Goal: Transaction & Acquisition: Purchase product/service

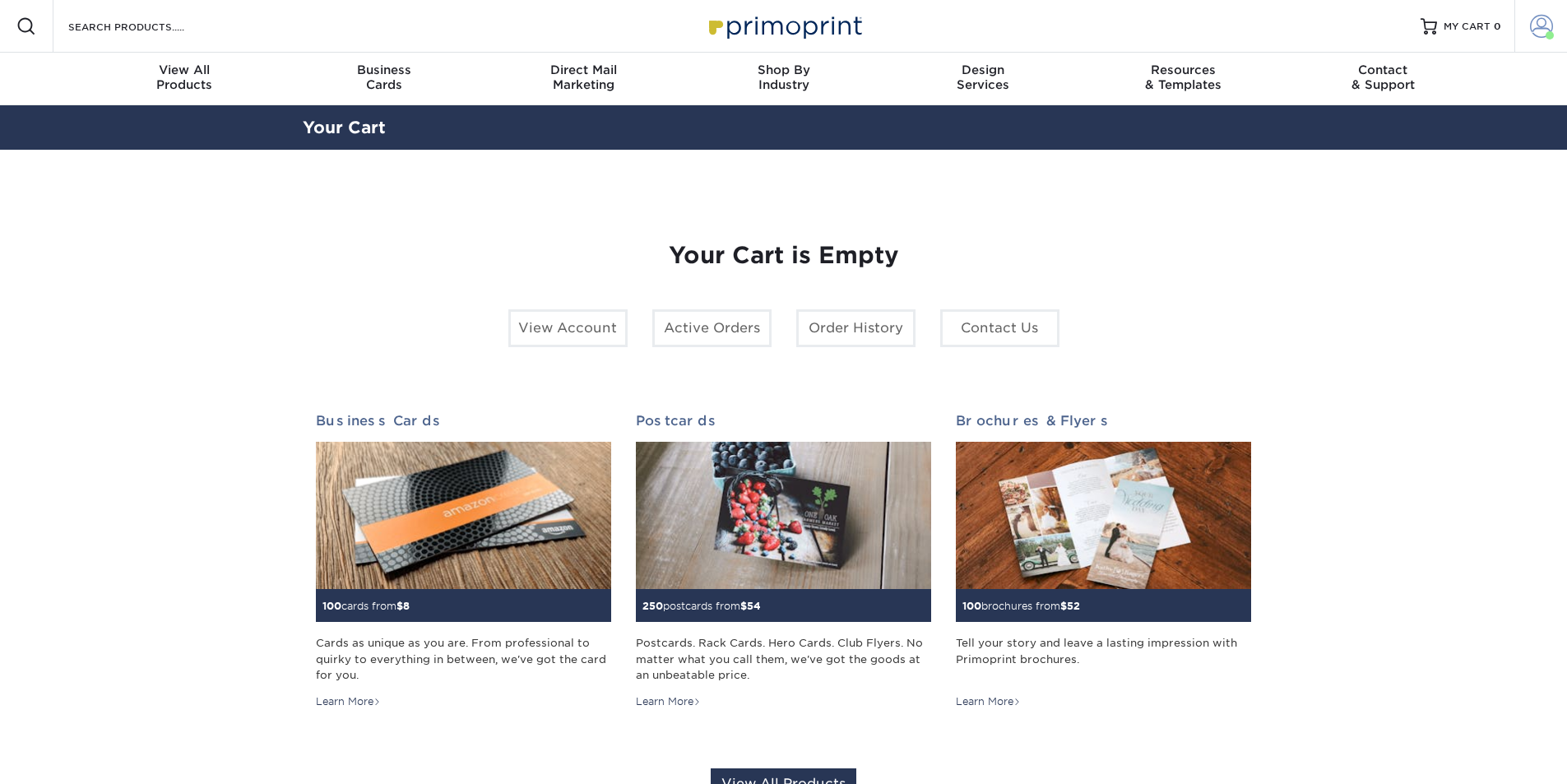
click at [1542, 26] on span at bounding box center [1542, 26] width 23 height 23
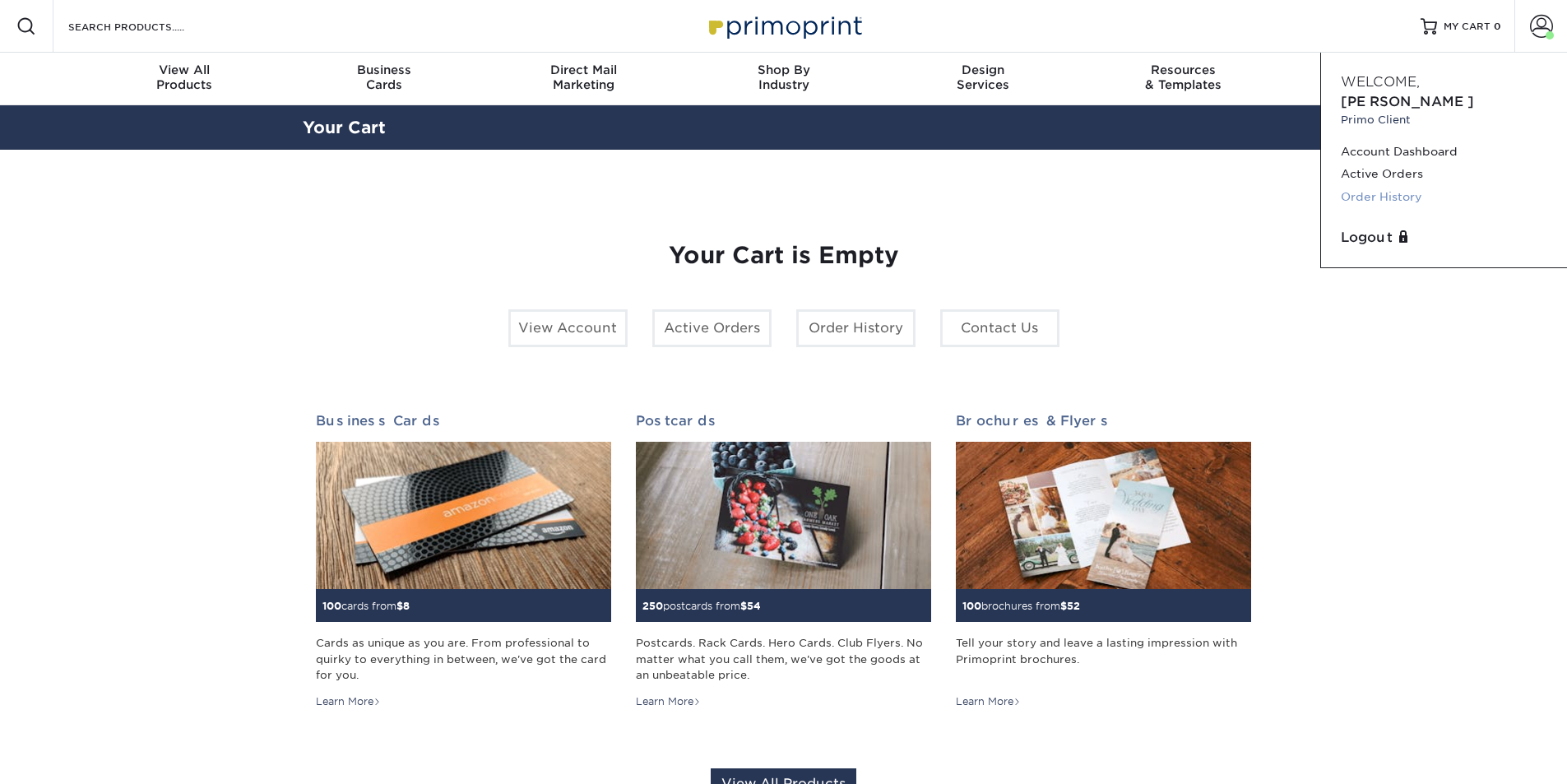
click at [1393, 186] on link "Order History" at bounding box center [1445, 197] width 207 height 23
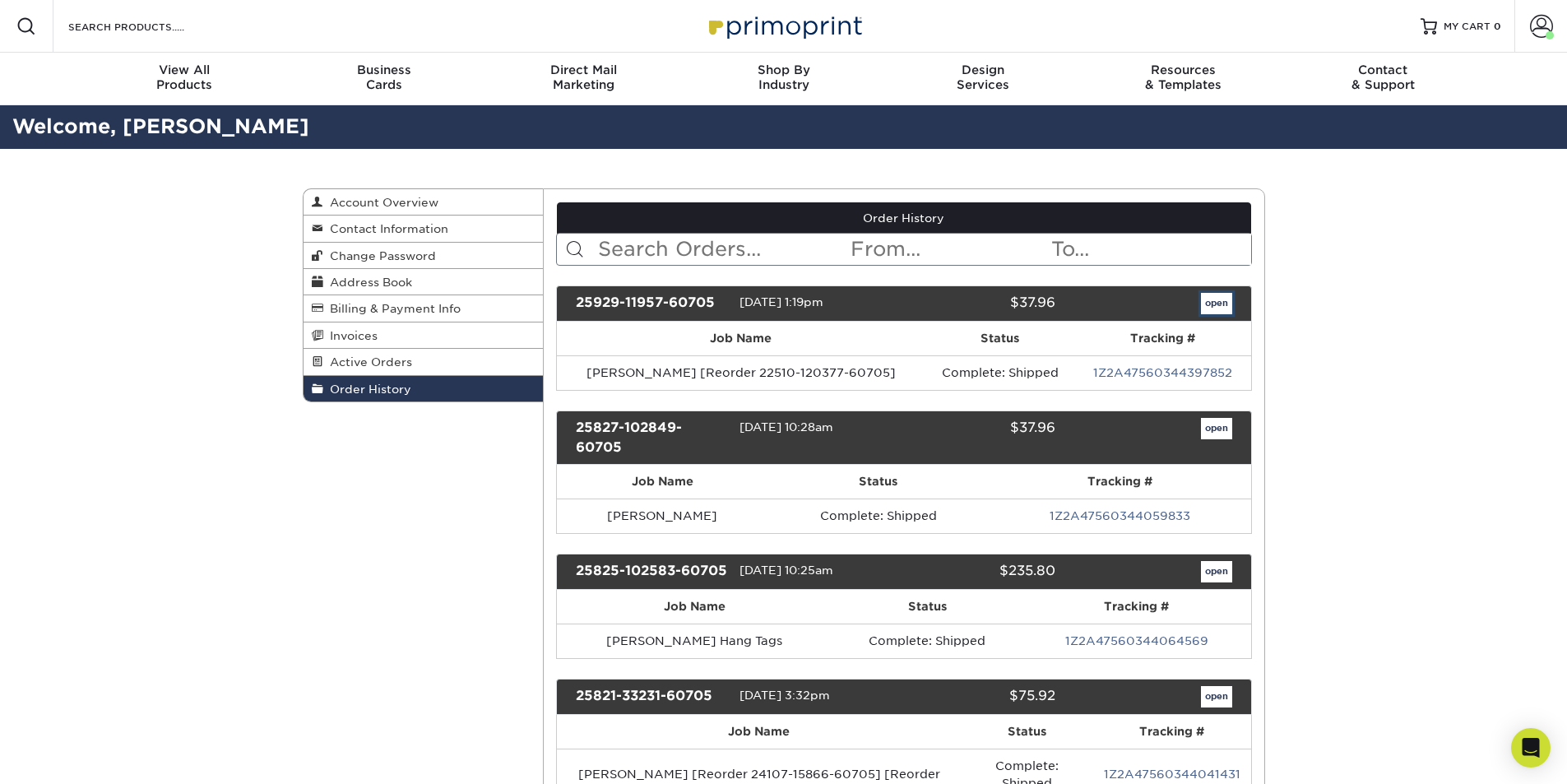
click at [1213, 296] on link "open" at bounding box center [1216, 304] width 31 height 22
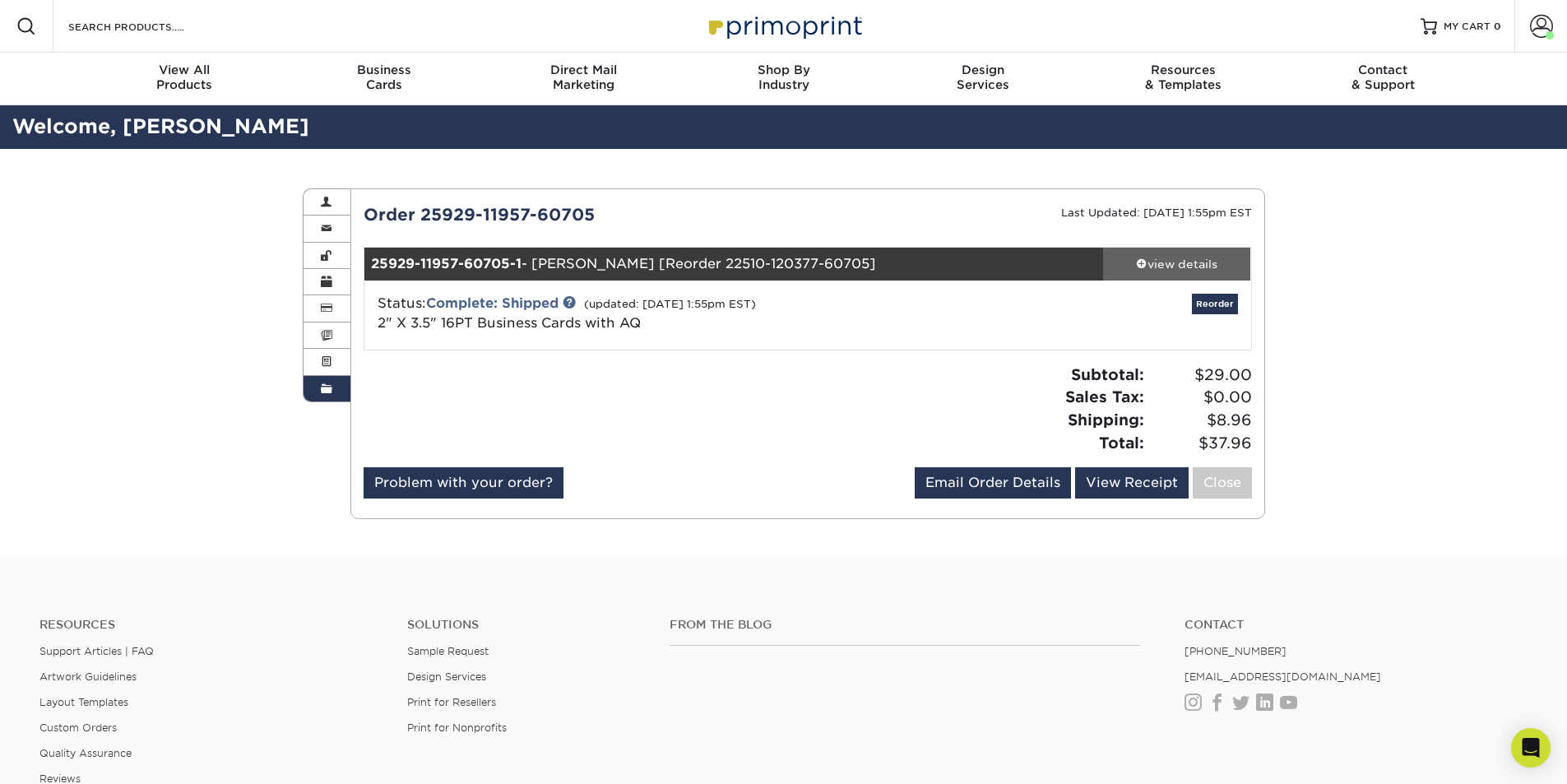
click at [1141, 266] on span at bounding box center [1141, 263] width 11 height 11
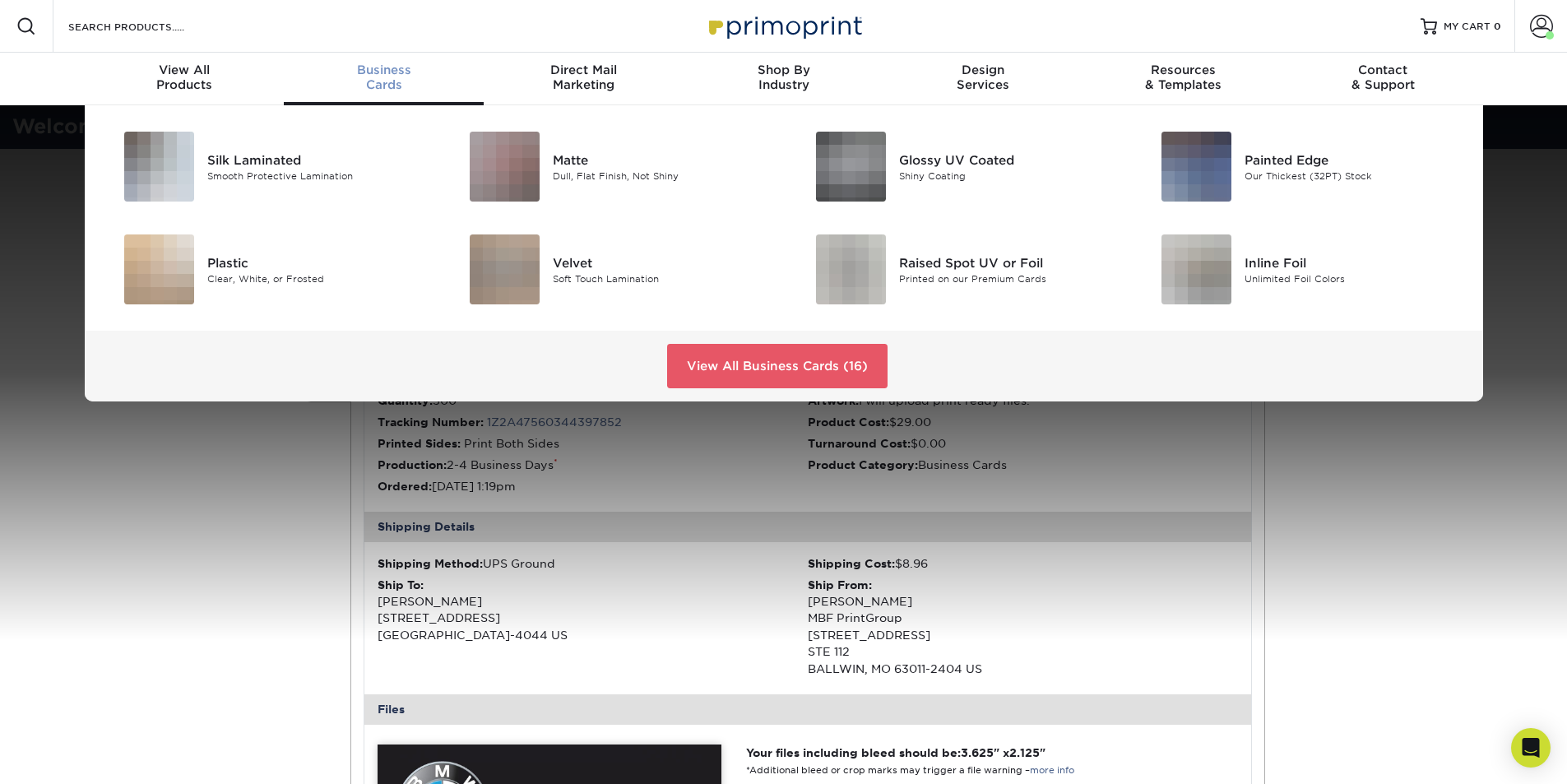
click at [371, 77] on div "Business Cards" at bounding box center [384, 77] width 200 height 29
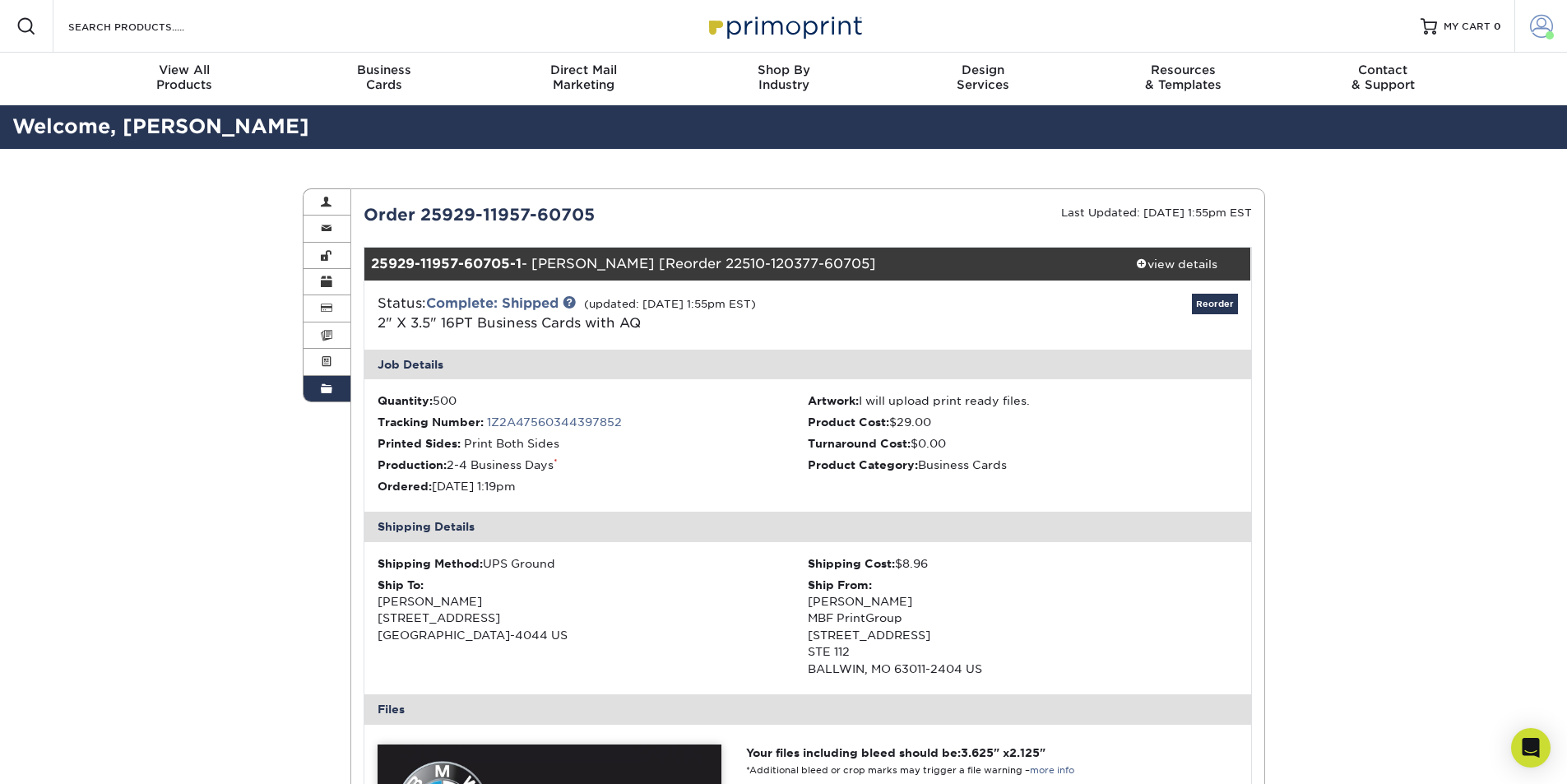
click at [1544, 31] on span at bounding box center [1542, 26] width 23 height 23
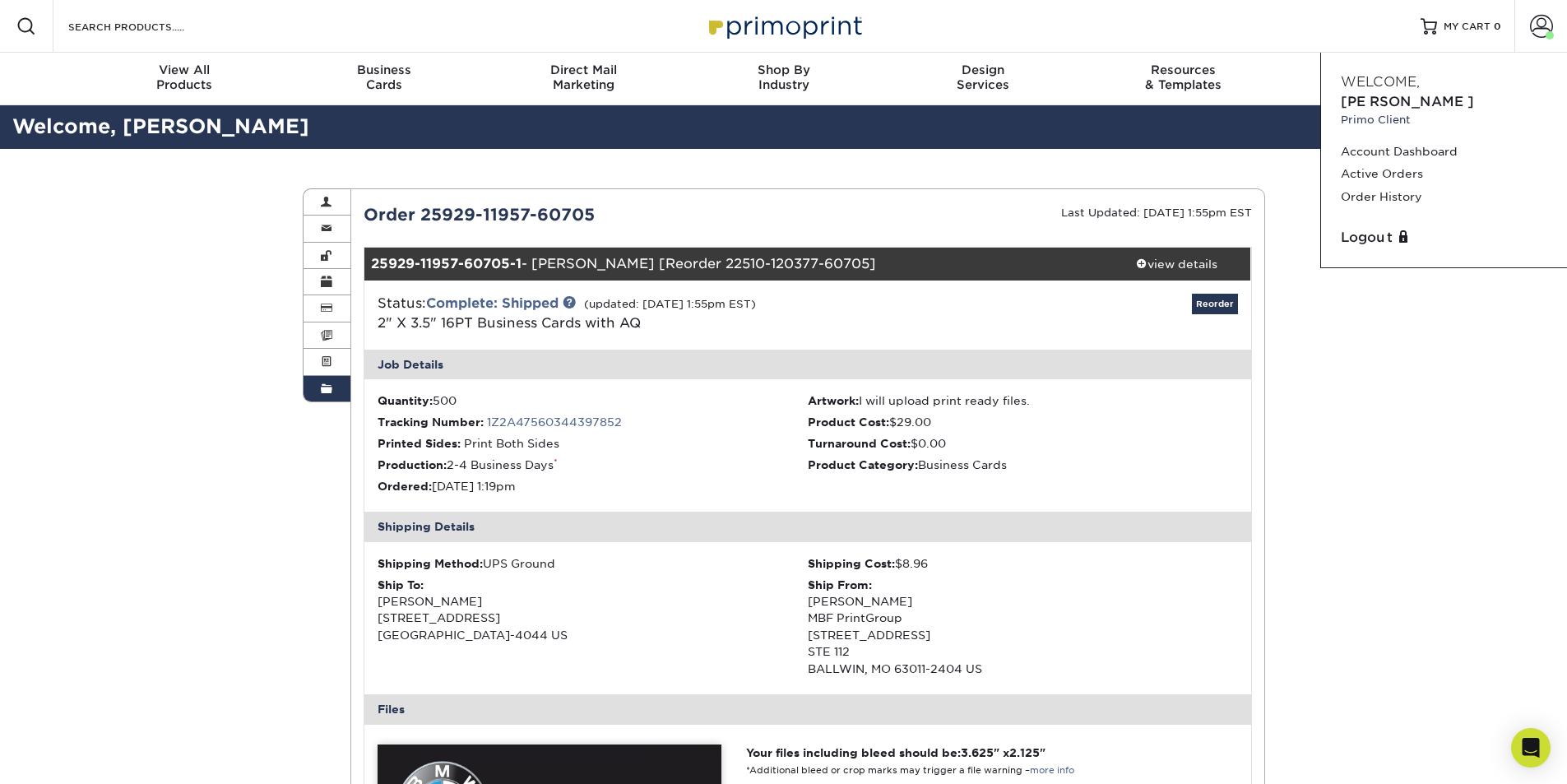
click at [1036, 16] on div "Resources Menu Search Products Account Welcome, Steve Primo Client Account Dash…" at bounding box center [784, 26] width 1567 height 53
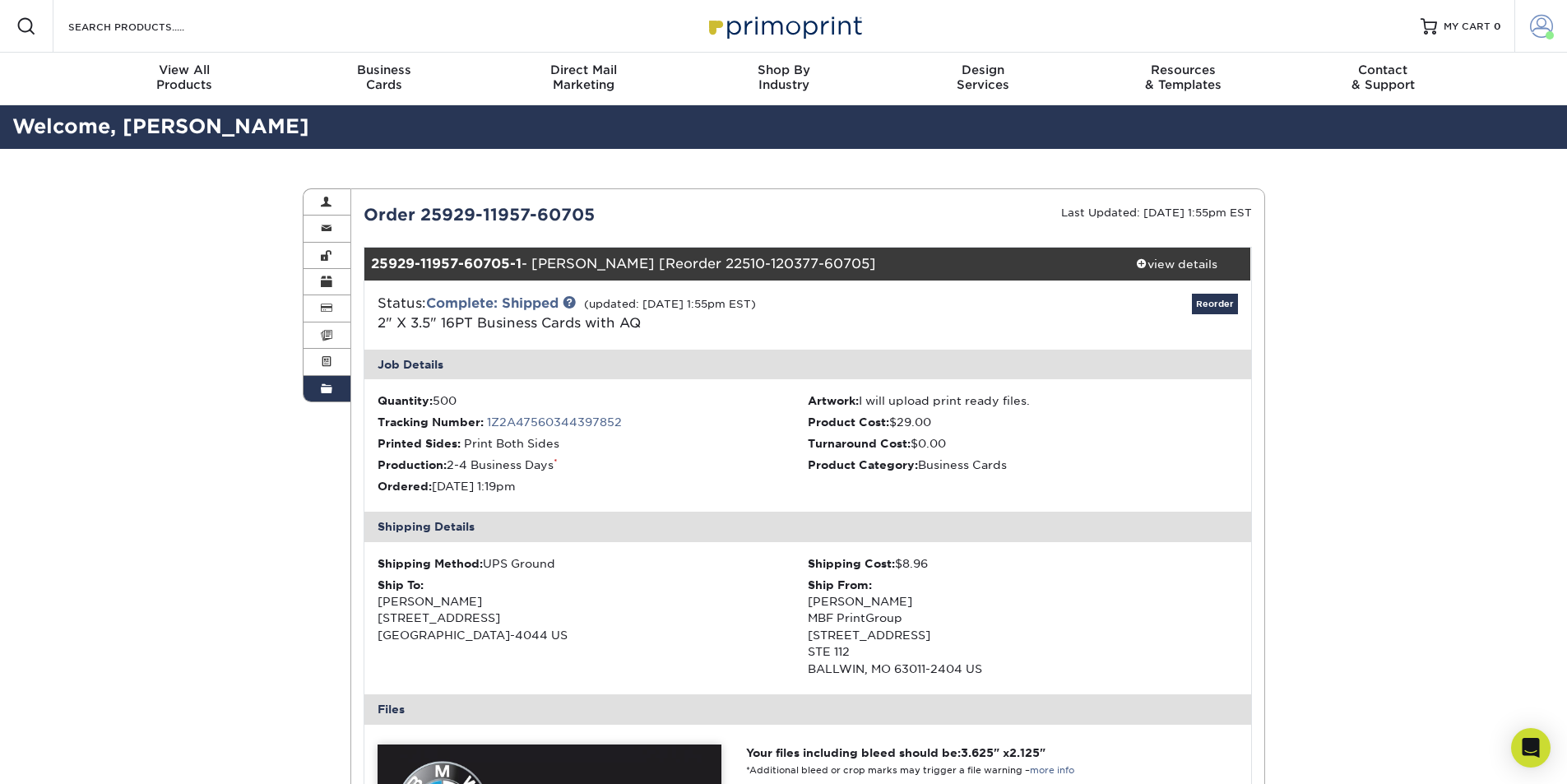
click at [1534, 24] on span at bounding box center [1542, 26] width 23 height 23
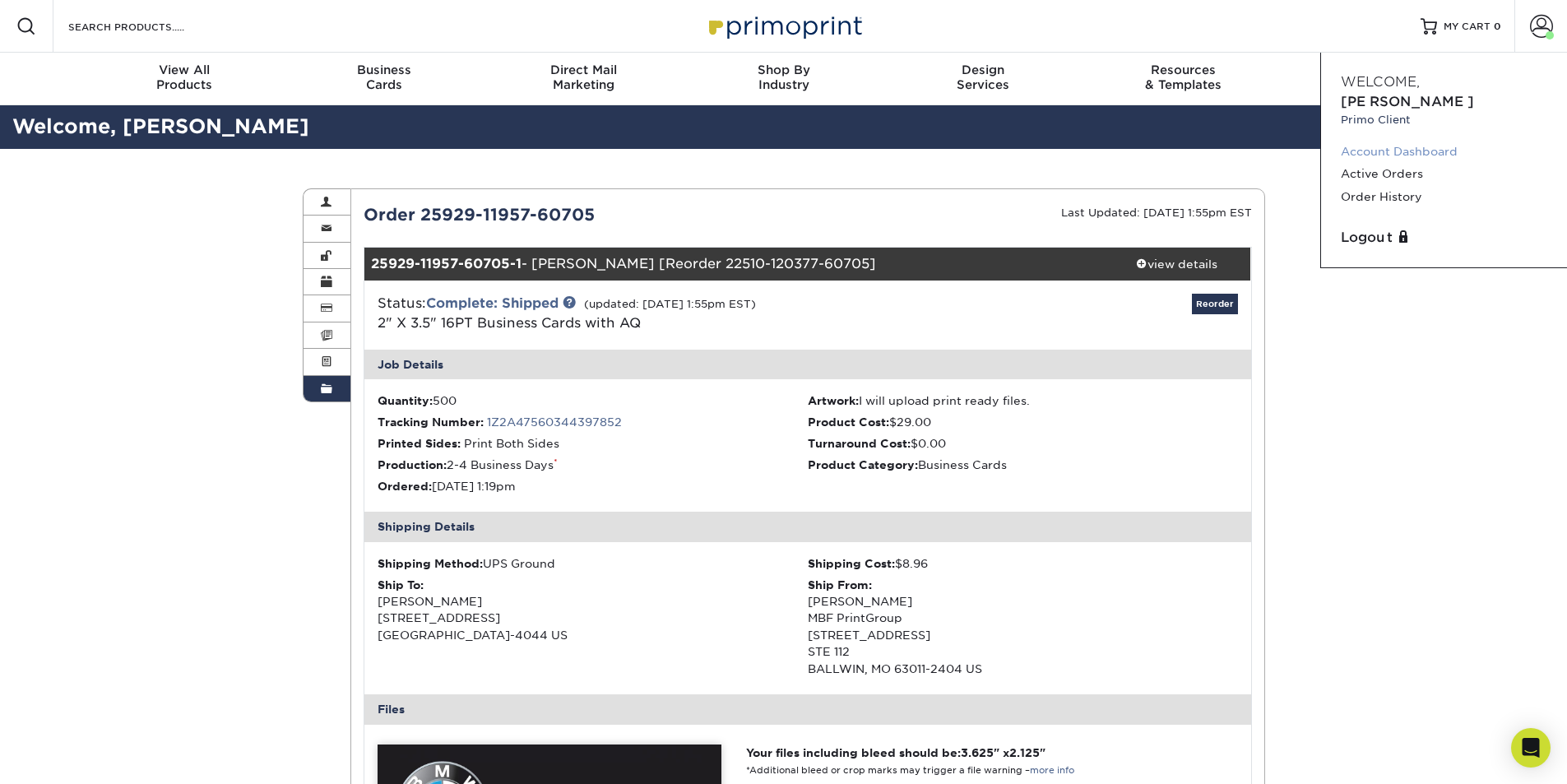
click at [1387, 140] on link "Account Dashboard" at bounding box center [1445, 152] width 207 height 23
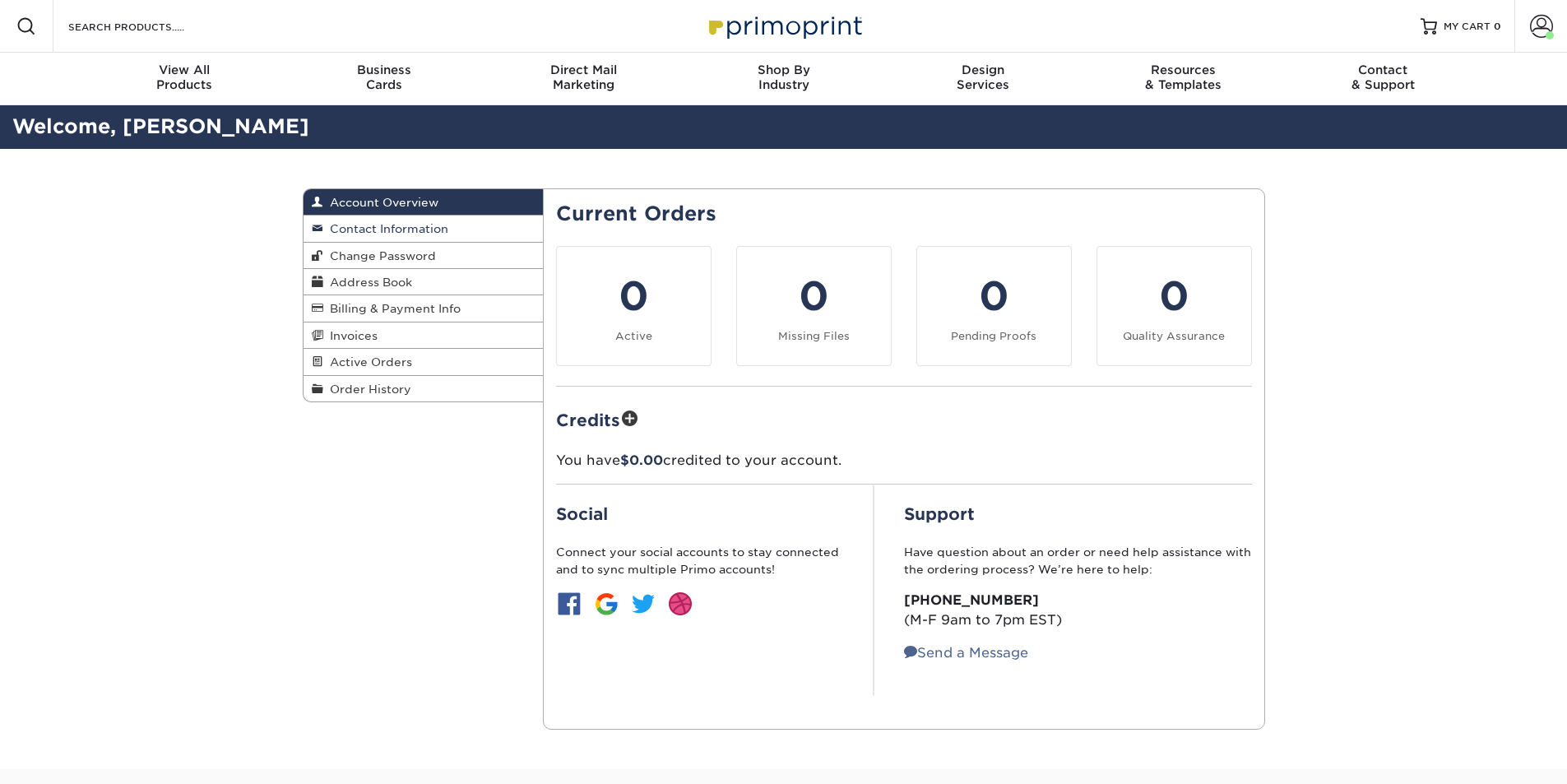
click at [442, 222] on span "Contact Information" at bounding box center [386, 228] width 125 height 13
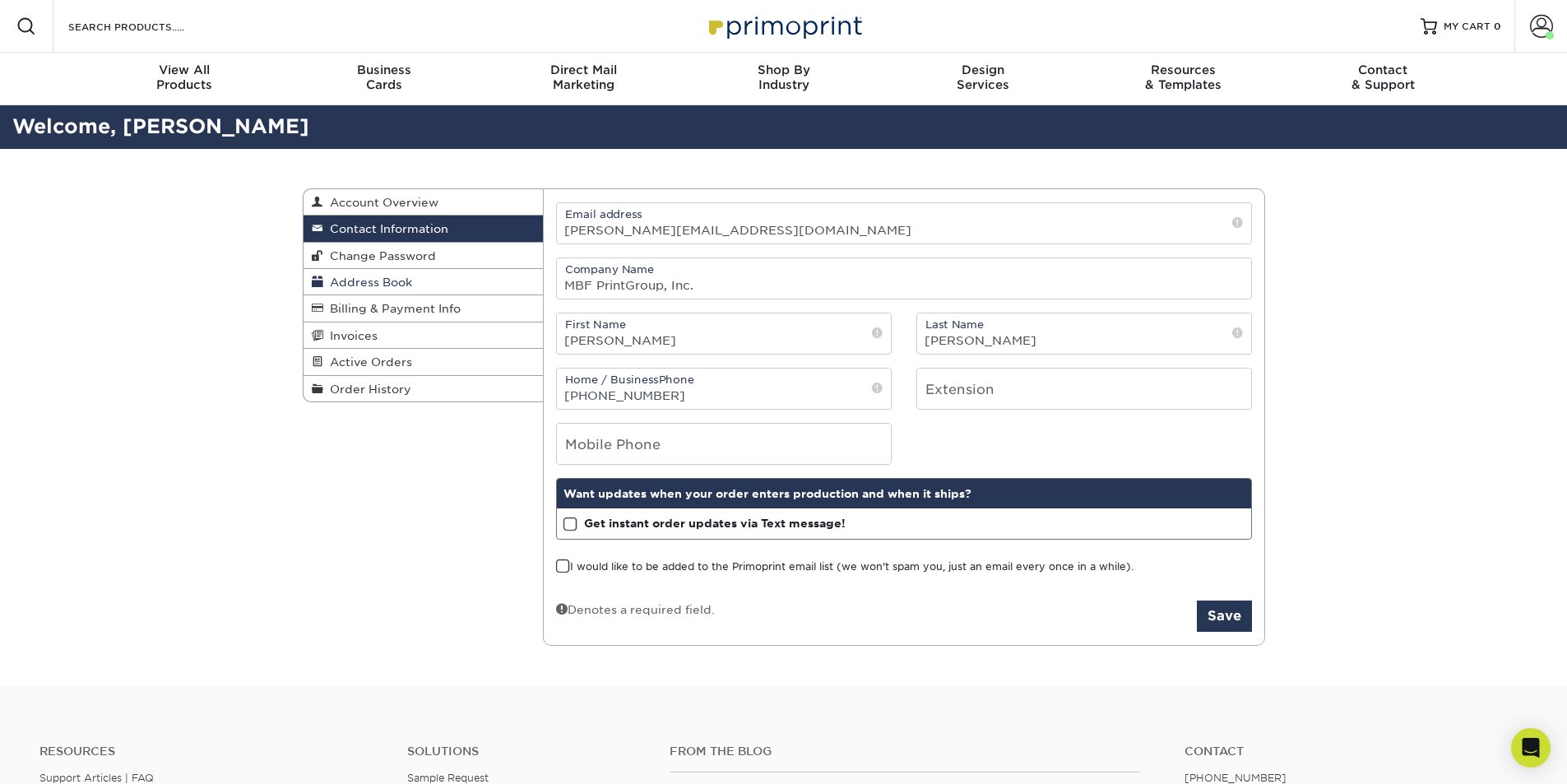
click at [393, 281] on span "Address Book" at bounding box center [368, 282] width 89 height 13
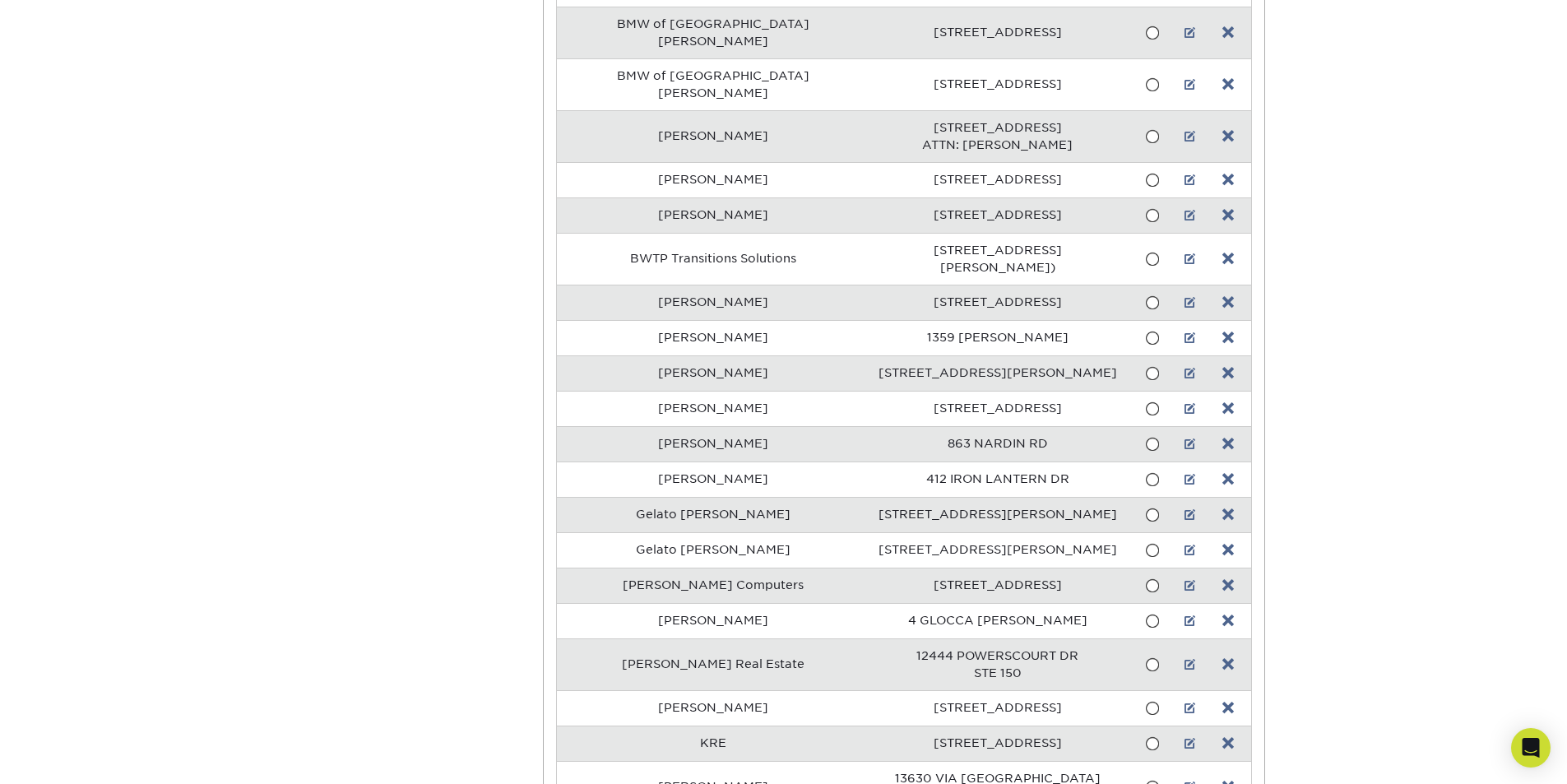
scroll to position [246, 0]
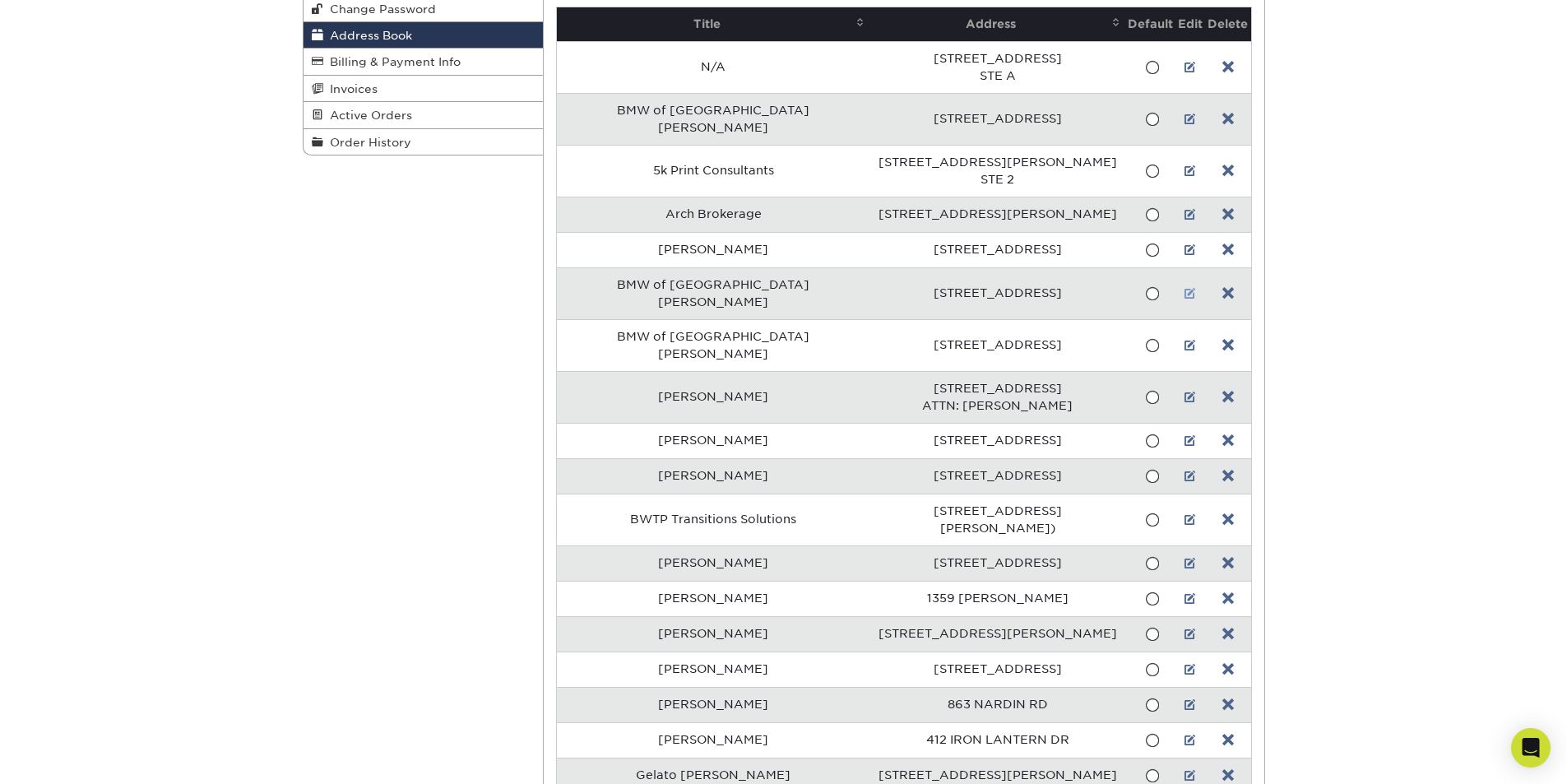
click at [1184, 287] on link at bounding box center [1190, 293] width 11 height 13
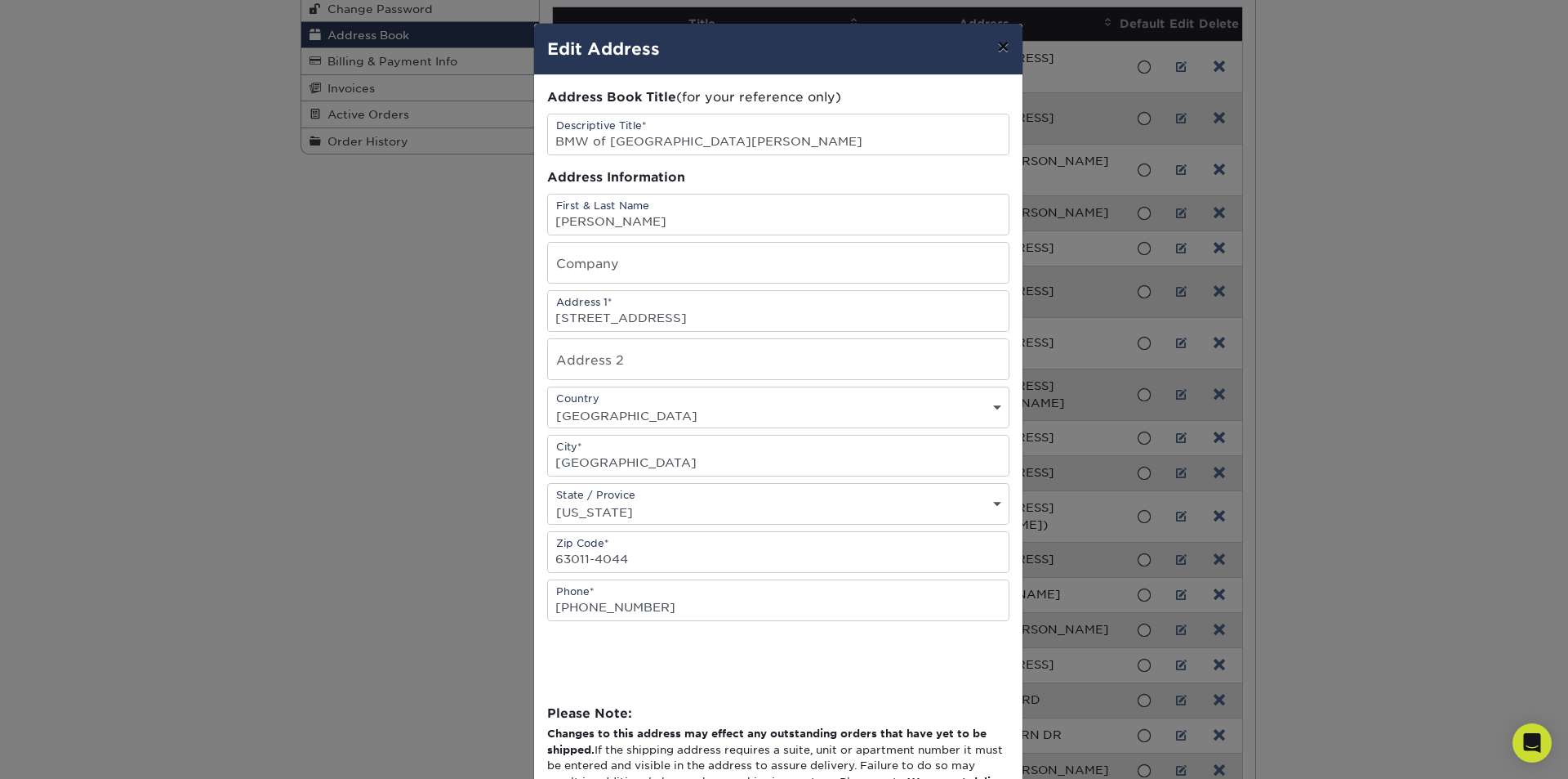
click at [999, 48] on button "×" at bounding box center [1004, 46] width 38 height 46
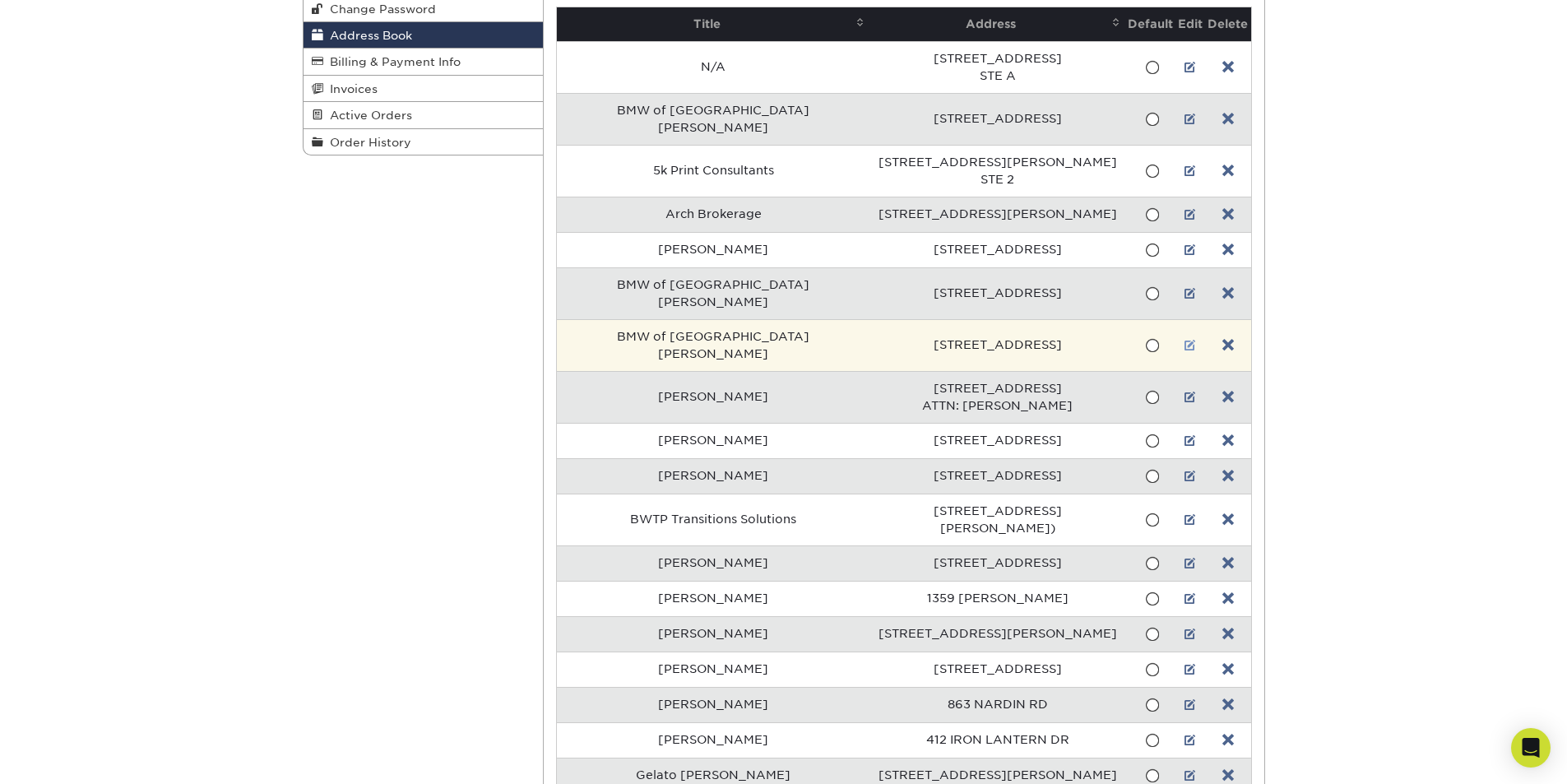
click at [1184, 339] on link at bounding box center [1190, 345] width 11 height 13
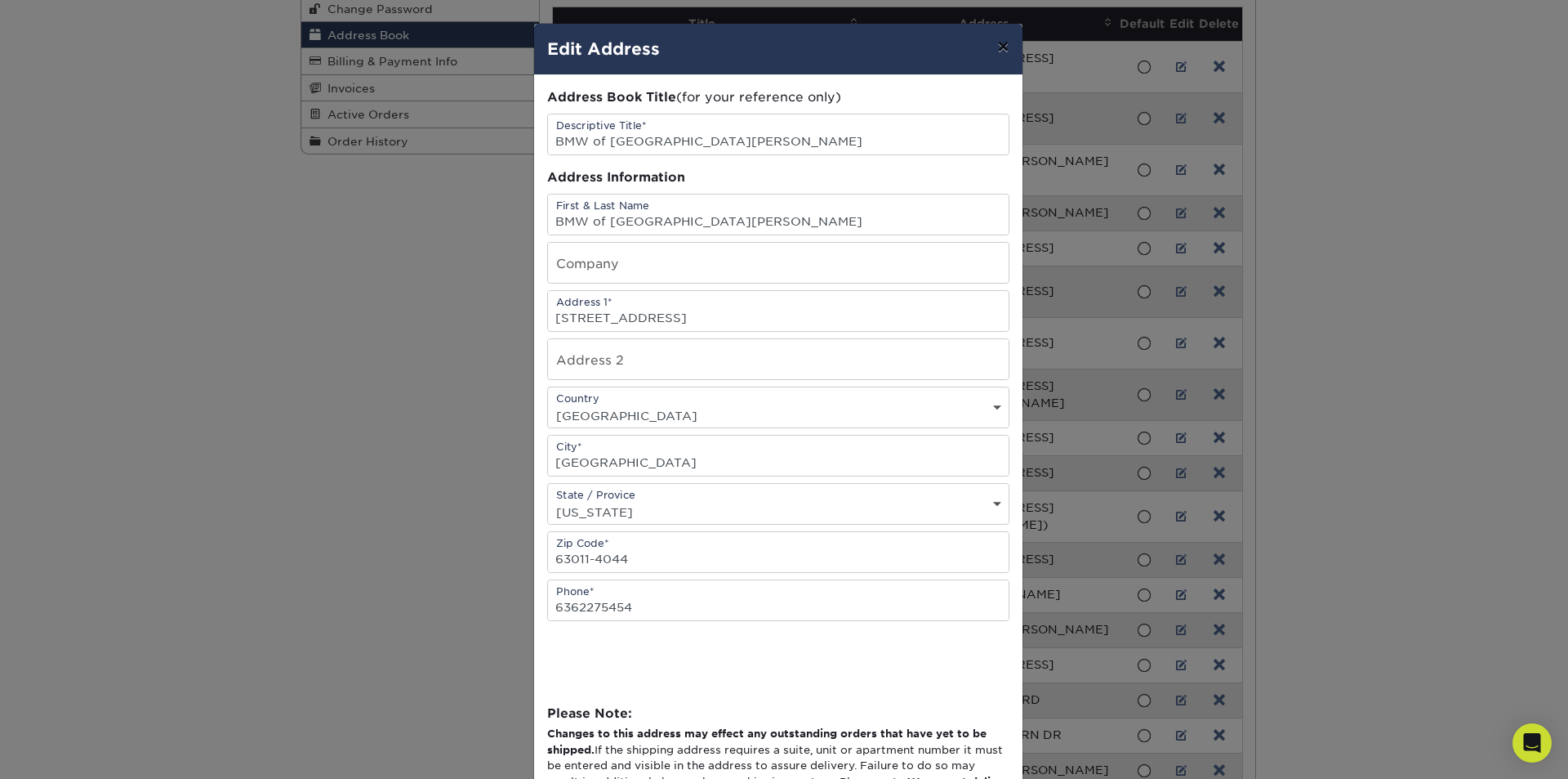
click at [1000, 48] on button "×" at bounding box center [1004, 46] width 38 height 46
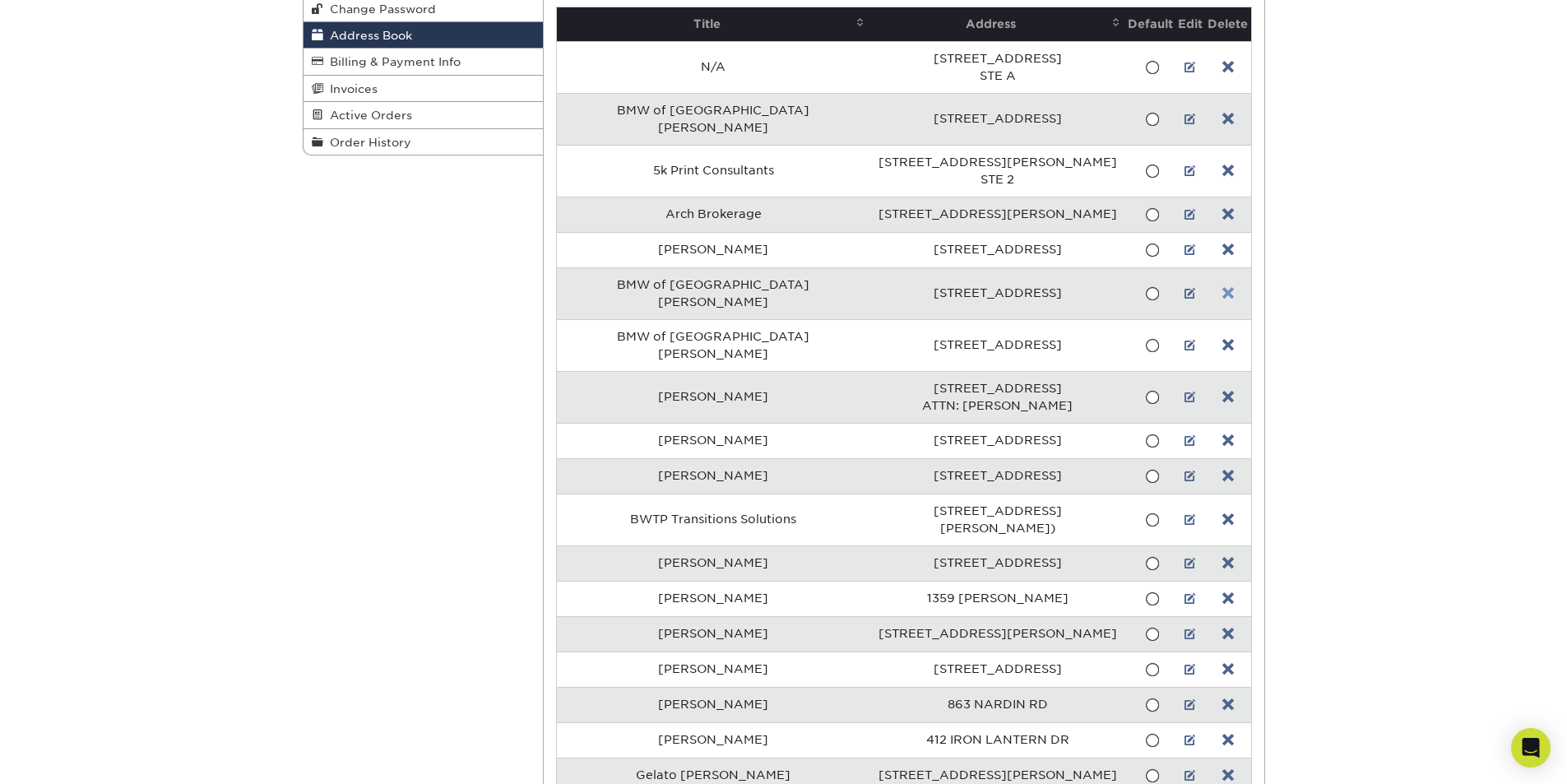
click at [1226, 287] on link at bounding box center [1228, 293] width 11 height 13
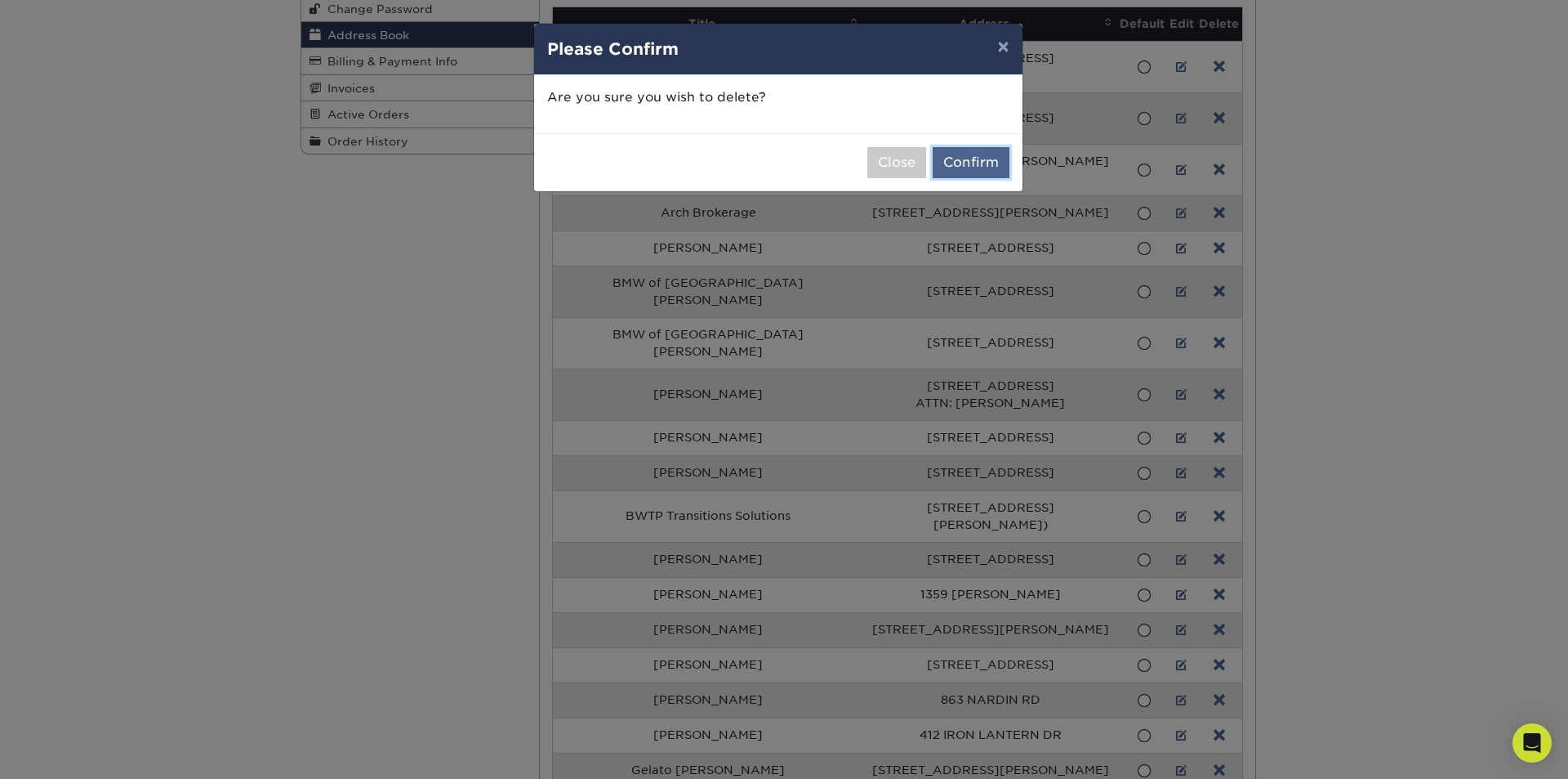
click at [985, 171] on button "Confirm" at bounding box center [971, 163] width 77 height 31
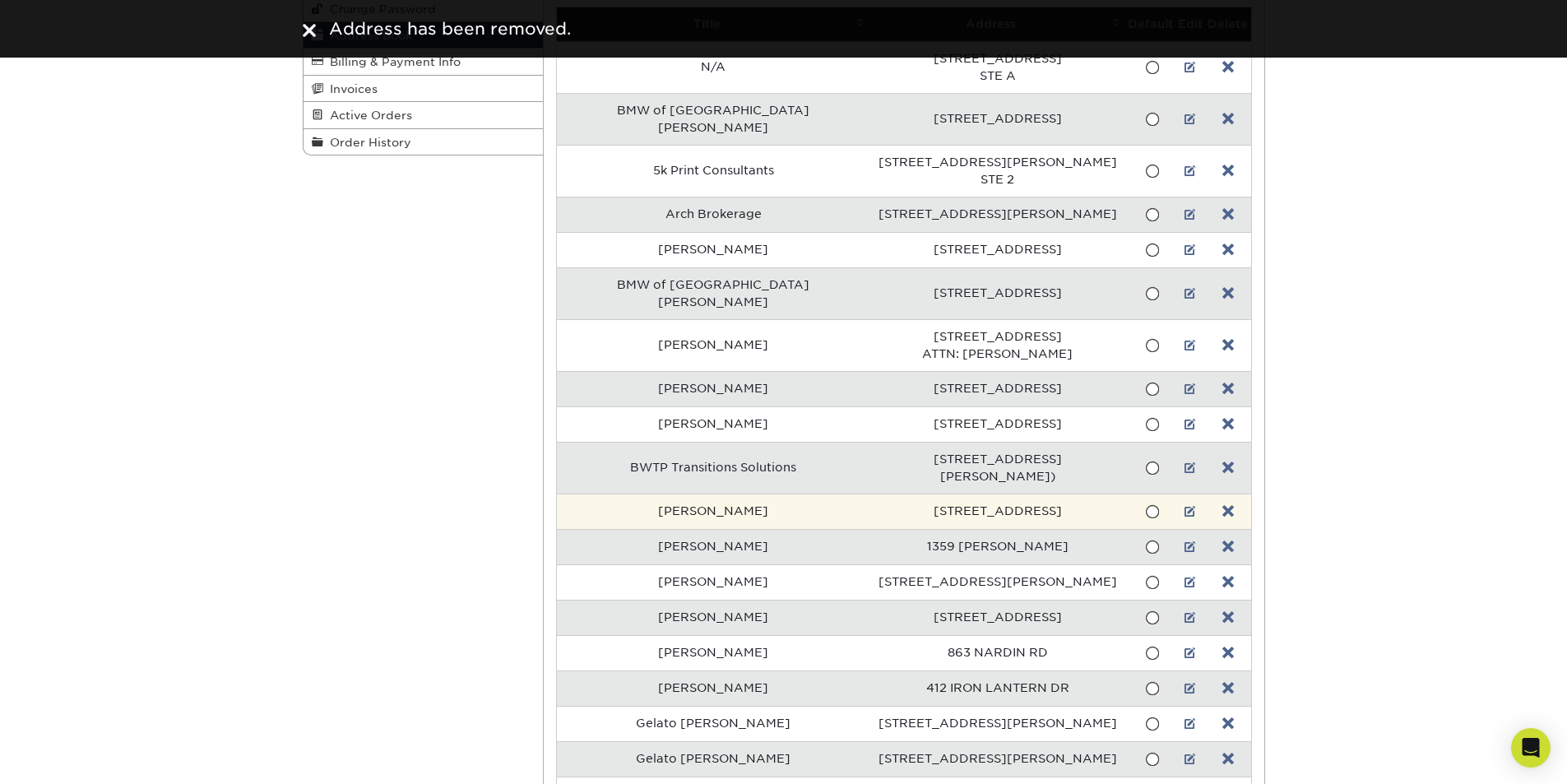
scroll to position [0, 0]
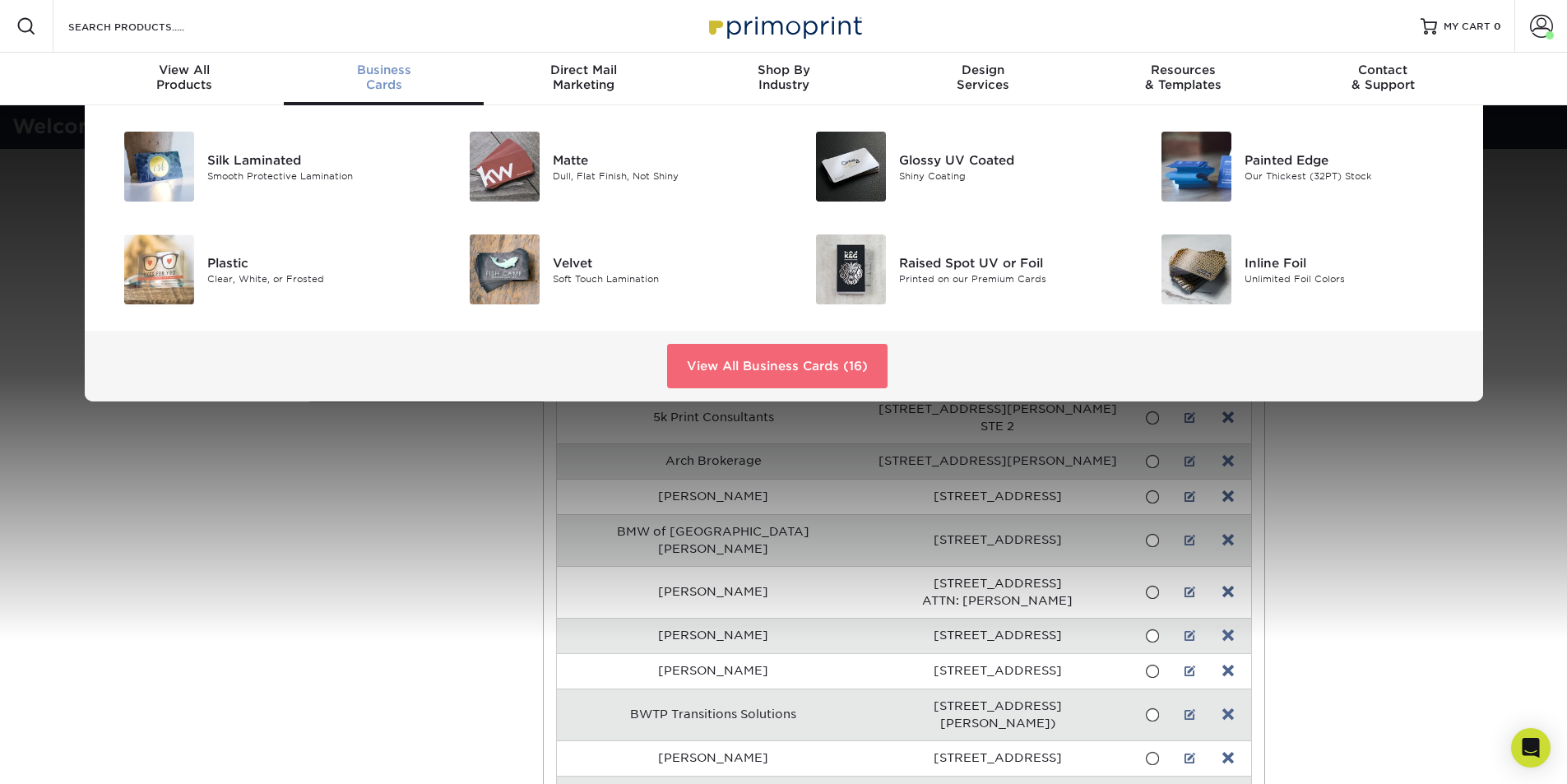
click at [743, 358] on link "View All Business Cards (16)" at bounding box center [777, 365] width 220 height 44
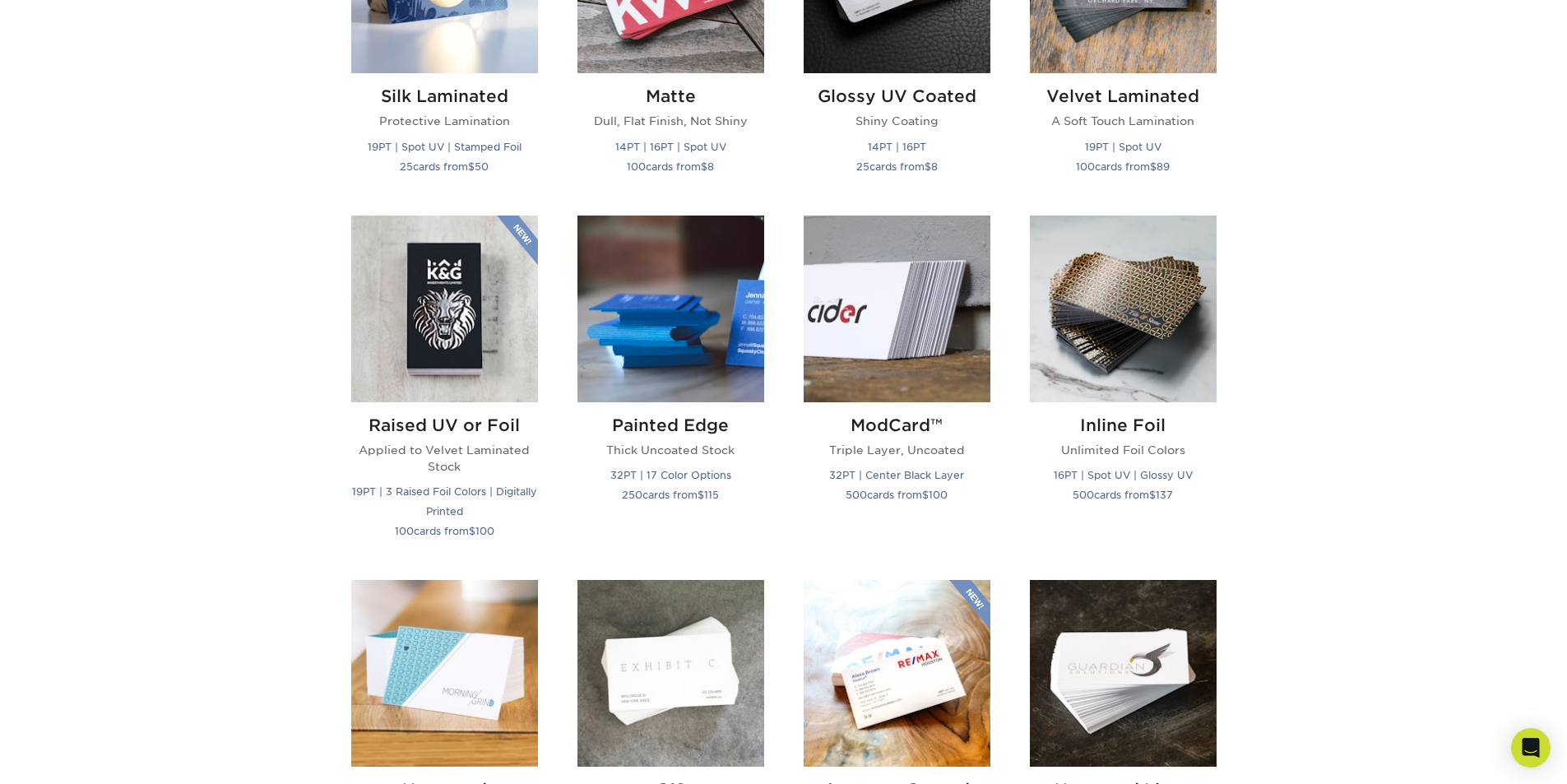
scroll to position [1069, 0]
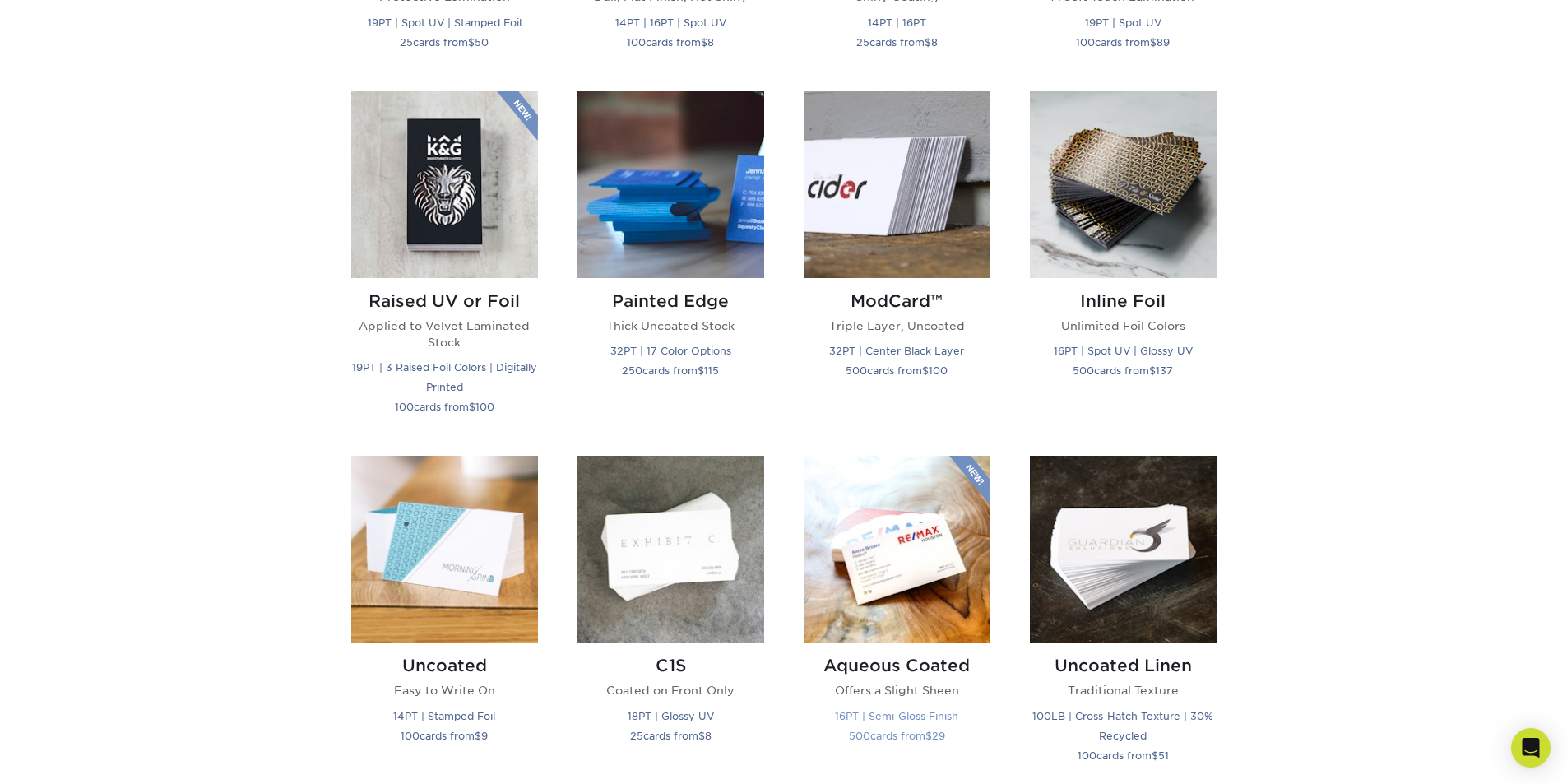
click at [875, 595] on img at bounding box center [896, 548] width 187 height 186
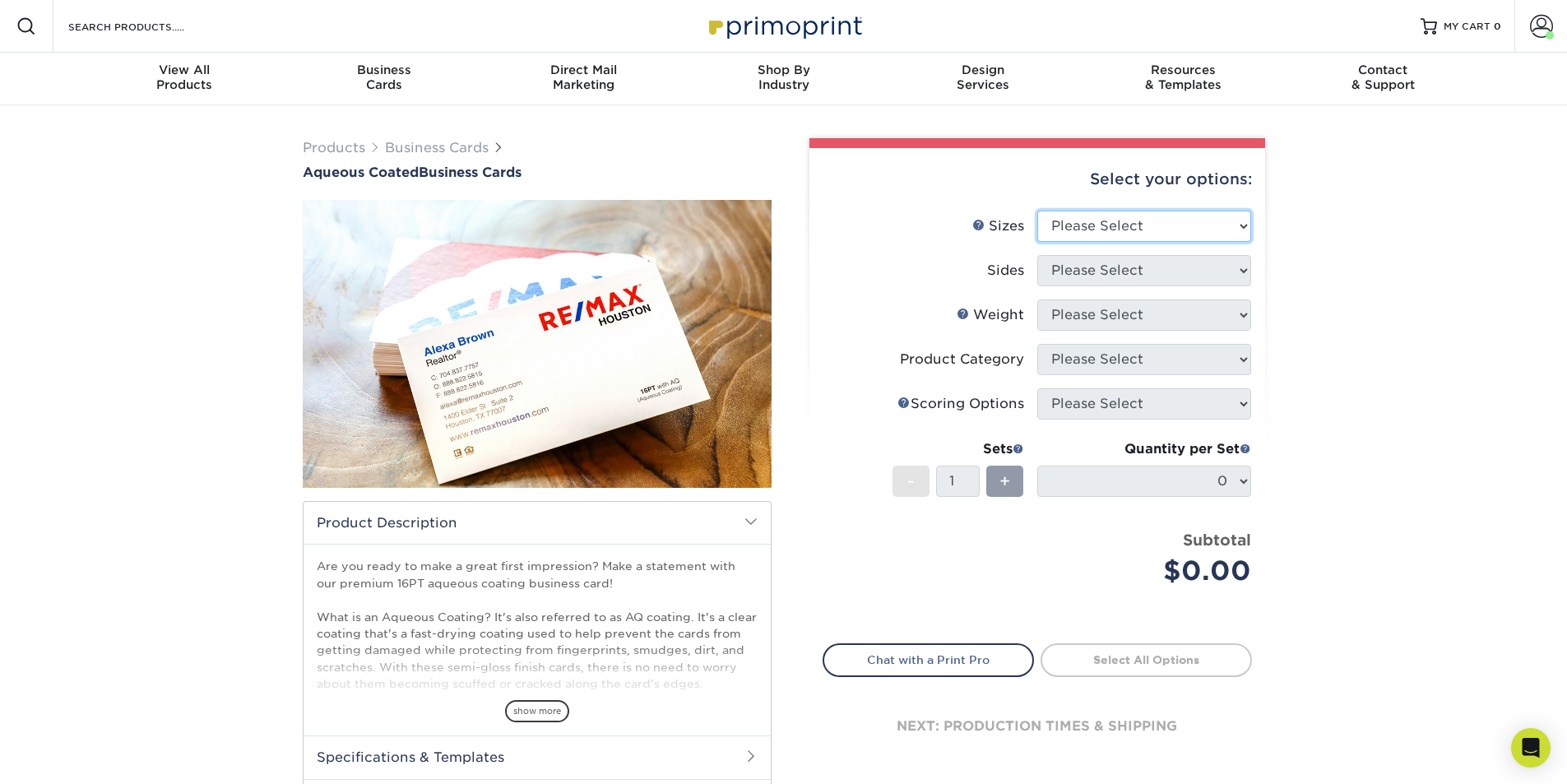
click at [1119, 225] on select "Please Select 1.5" x 3.5" - Mini 1.75" x 3.5" - Mini 2" x 3" - Mini 2" x 3.5" -…" at bounding box center [1144, 226] width 214 height 31
select select "2.00x3.50"
click at [1038, 211] on select "Please Select 1.5" x 3.5" - Mini 1.75" x 3.5" - Mini 2" x 3" - Mini 2" x 3.5" -…" at bounding box center [1144, 226] width 214 height 31
click at [1125, 275] on select "Please Select Print Both Sides Print Front Only" at bounding box center [1144, 271] width 214 height 31
select select "13abbda7-1d64-4f25-8bb2-c179b224825d"
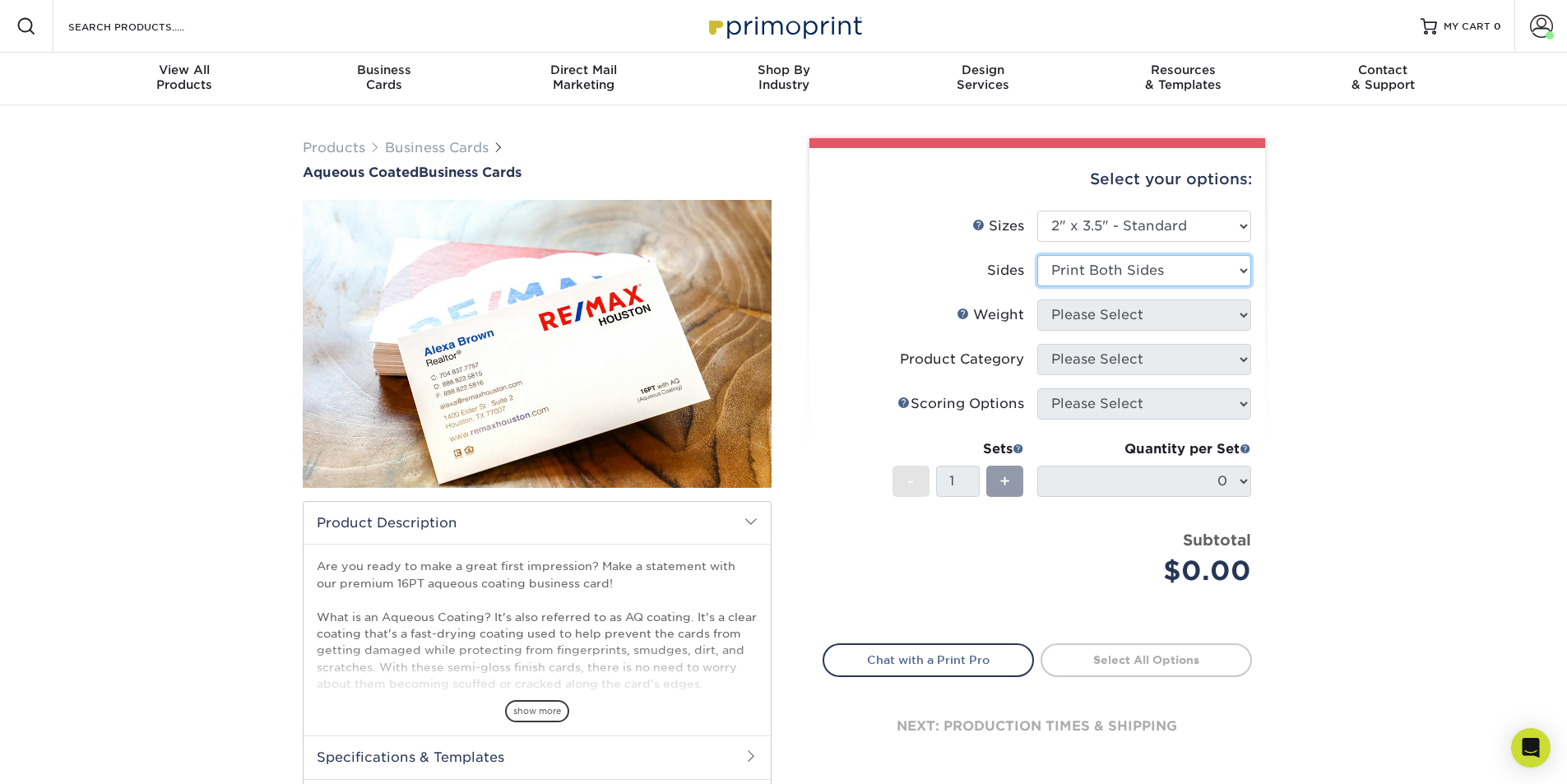
click at [1038, 255] on select "Please Select Print Both Sides Print Front Only" at bounding box center [1144, 271] width 214 height 31
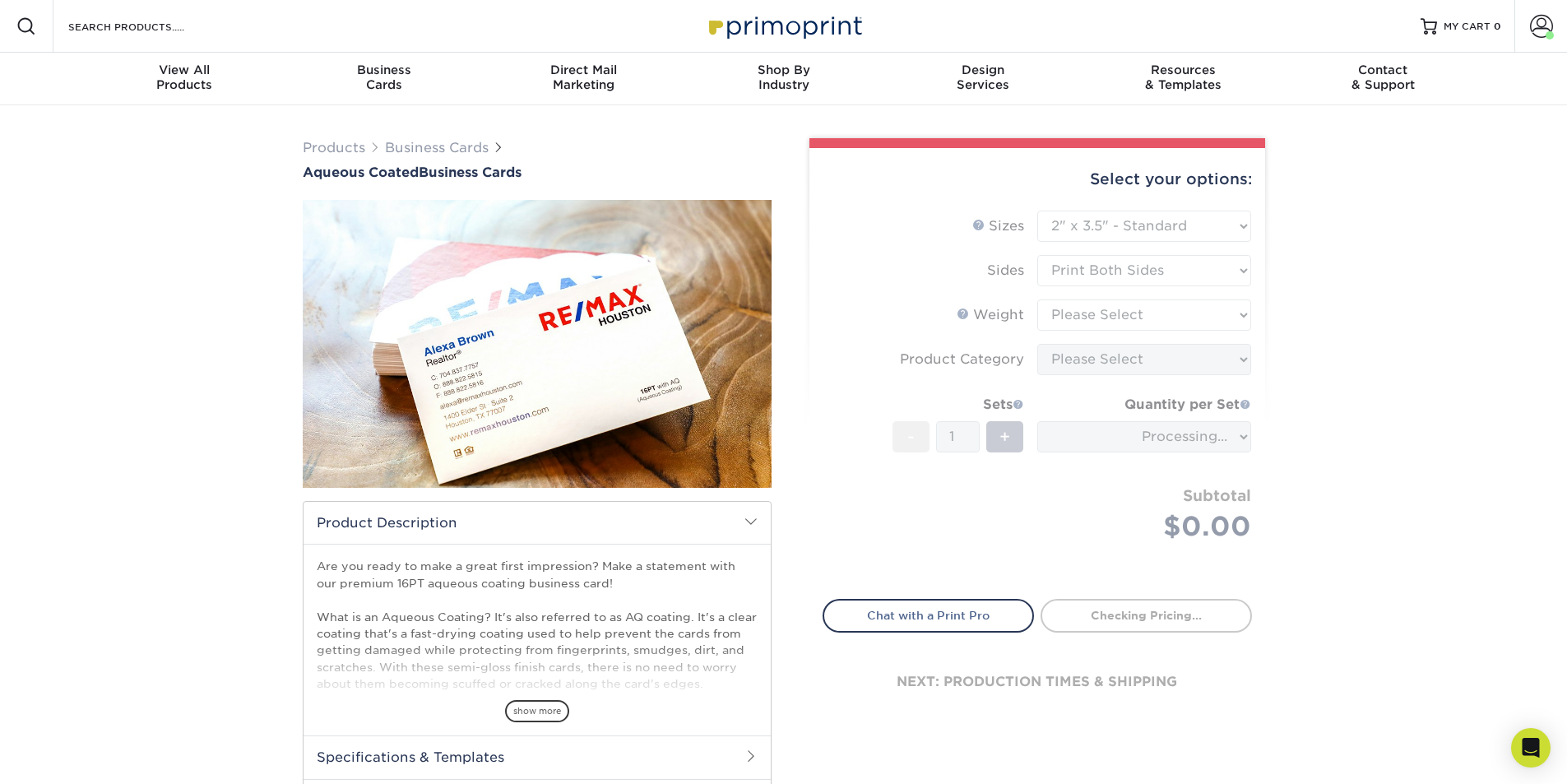
click at [1125, 314] on form "Sizes Help Sizes Please Select 1.5" x 3.5" - Mini 1.75" x 3.5" - Mini 2" x 3" -…" at bounding box center [1037, 395] width 429 height 369
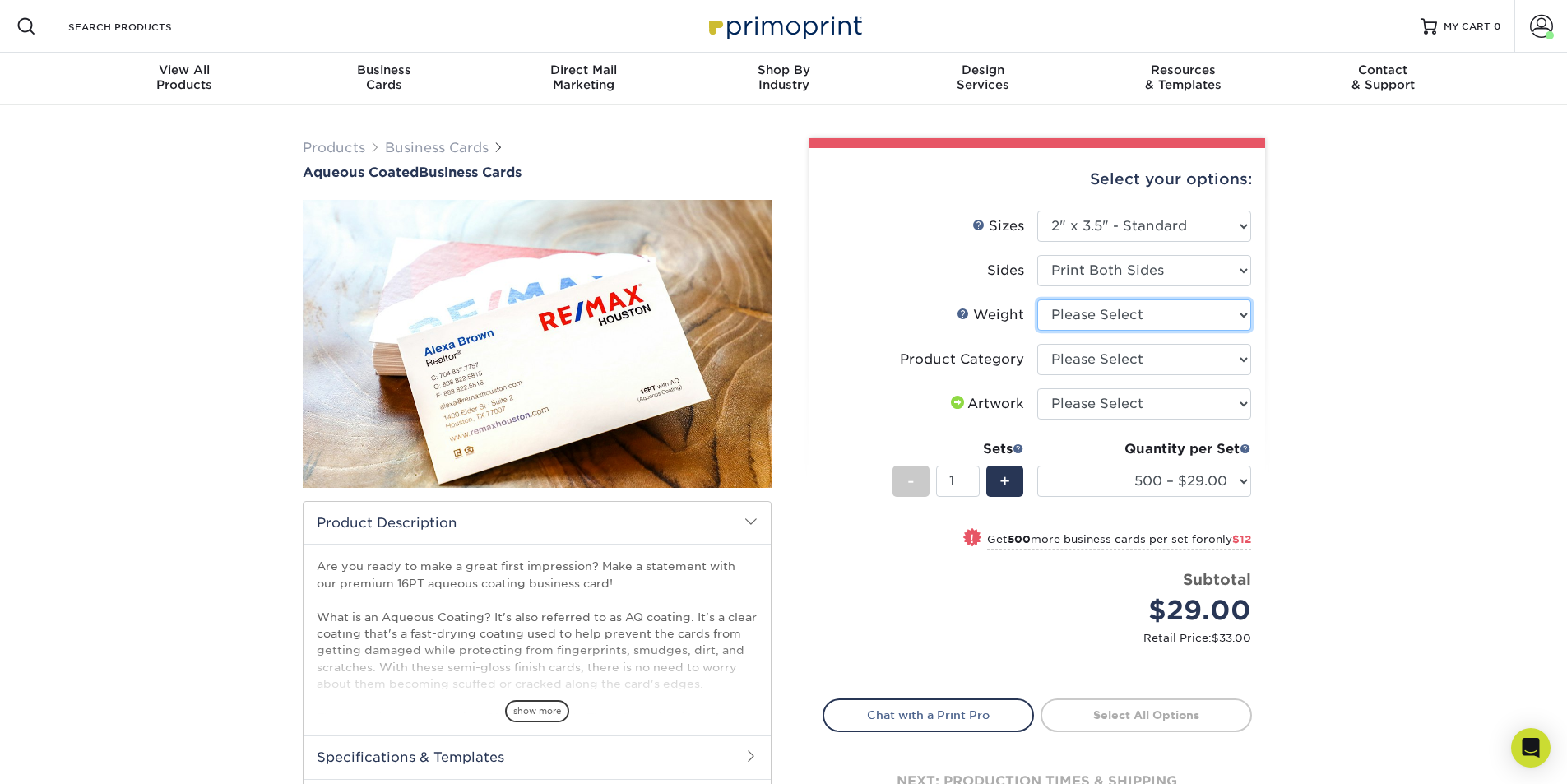
click at [1125, 314] on select "Please Select 16PT" at bounding box center [1144, 315] width 214 height 31
select select "16PT"
click at [1038, 299] on select "Please Select 16PT" at bounding box center [1144, 315] width 214 height 31
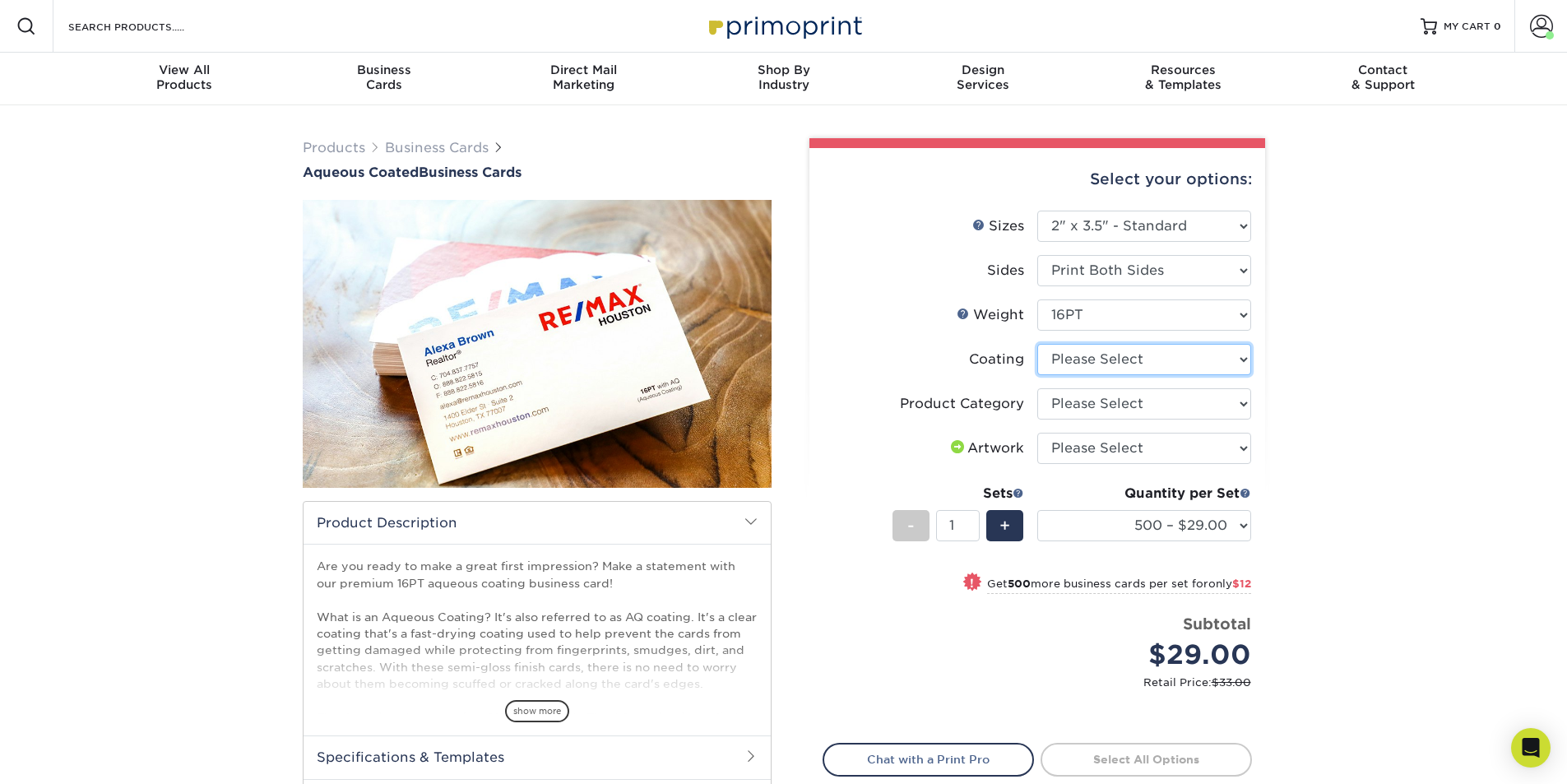
click at [1118, 359] on select at bounding box center [1144, 359] width 214 height 31
select select "d41dab50-ff65-4f4f-bb17-2afe4d36ae33"
click at [1038, 343] on select at bounding box center [1144, 359] width 214 height 31
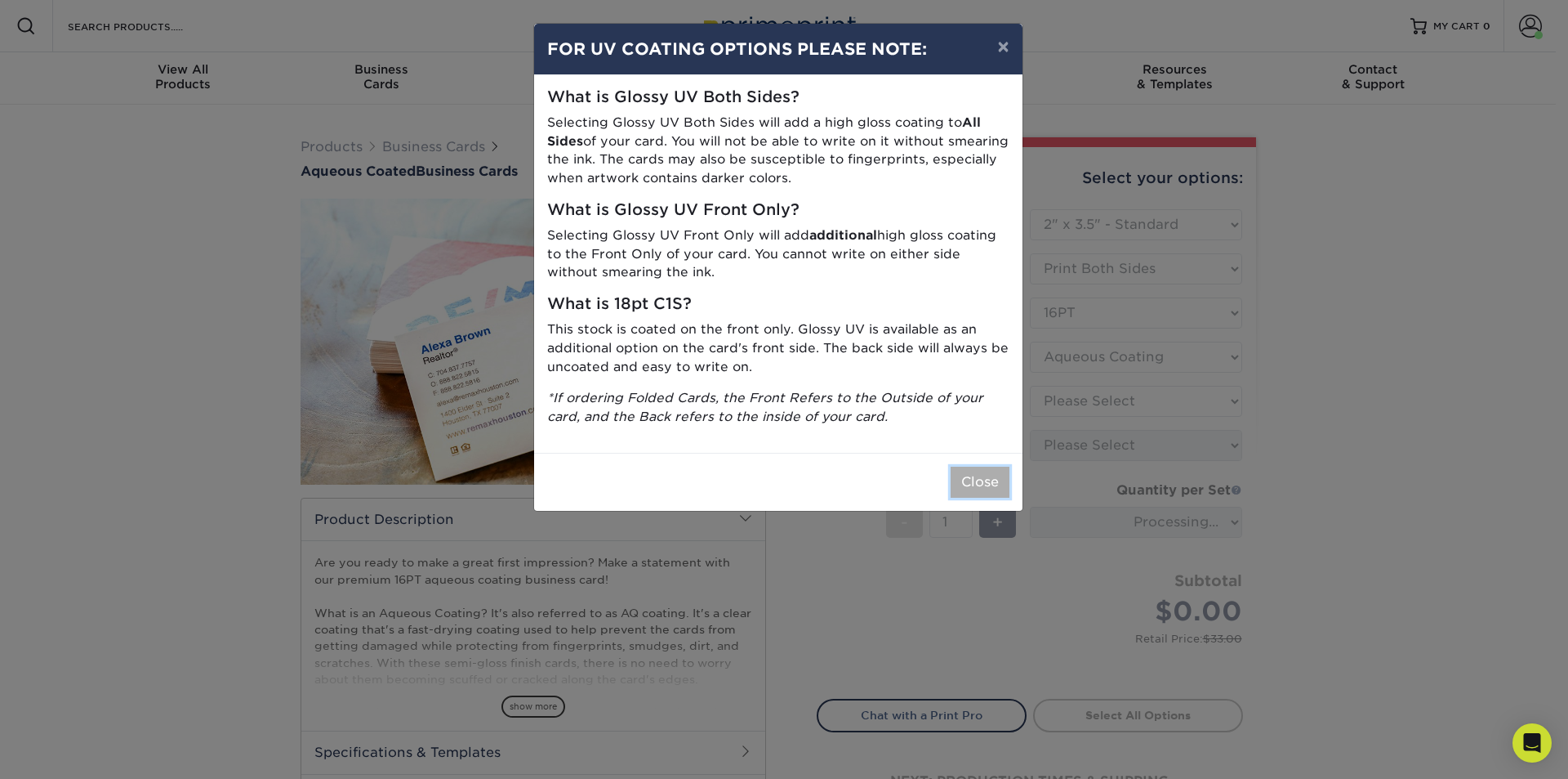
click at [967, 487] on button "Close" at bounding box center [980, 482] width 59 height 31
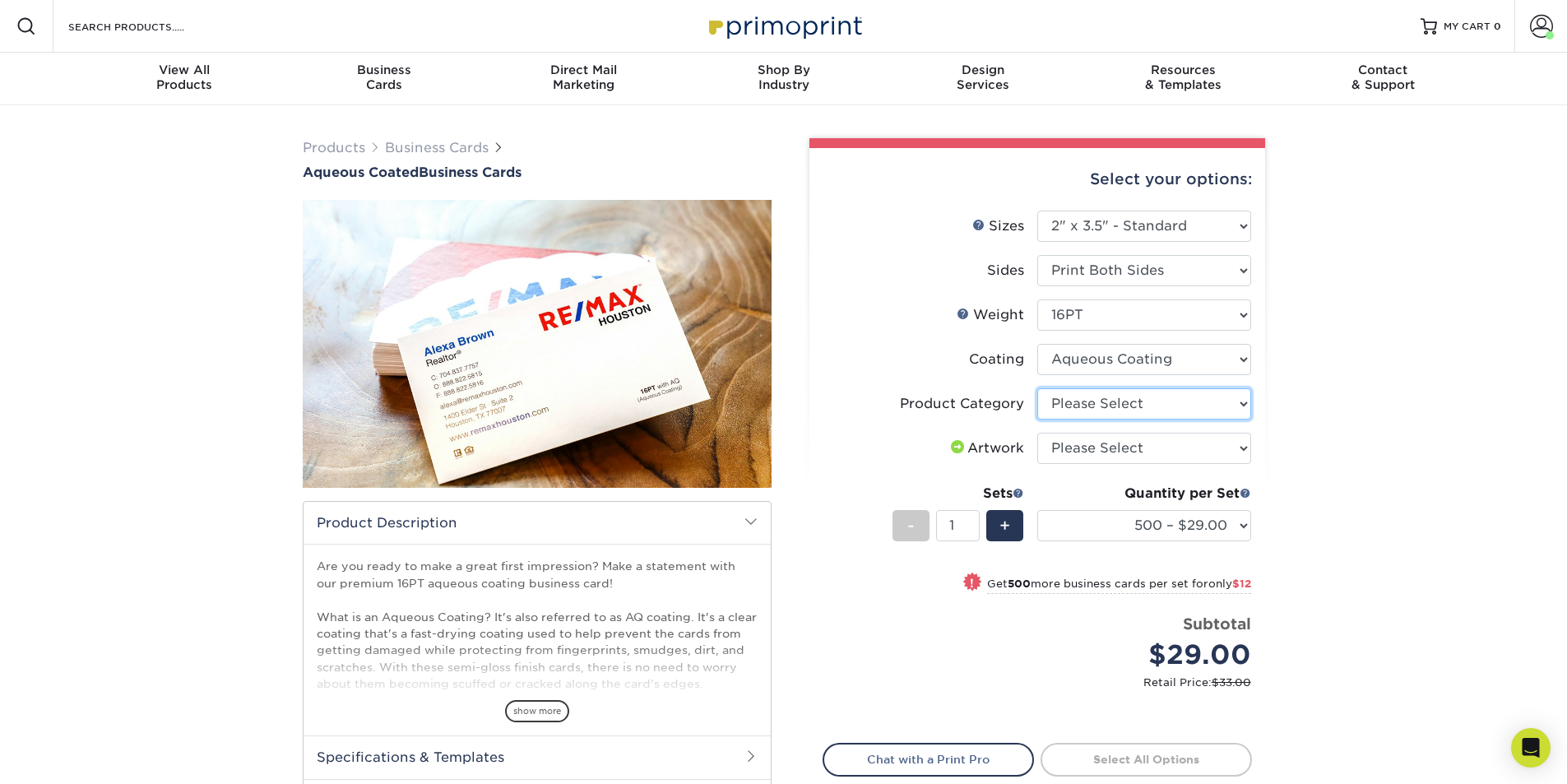
click at [1110, 413] on select "Please Select Business Cards" at bounding box center [1144, 404] width 214 height 31
select select "3b5148f1-0588-4f88-a218-97bcfdce65c1"
click at [1038, 389] on select "Please Select Business Cards" at bounding box center [1144, 404] width 214 height 31
click at [1098, 447] on select "Please Select I will upload files I need a design - $100" at bounding box center [1144, 448] width 214 height 31
select select "upload"
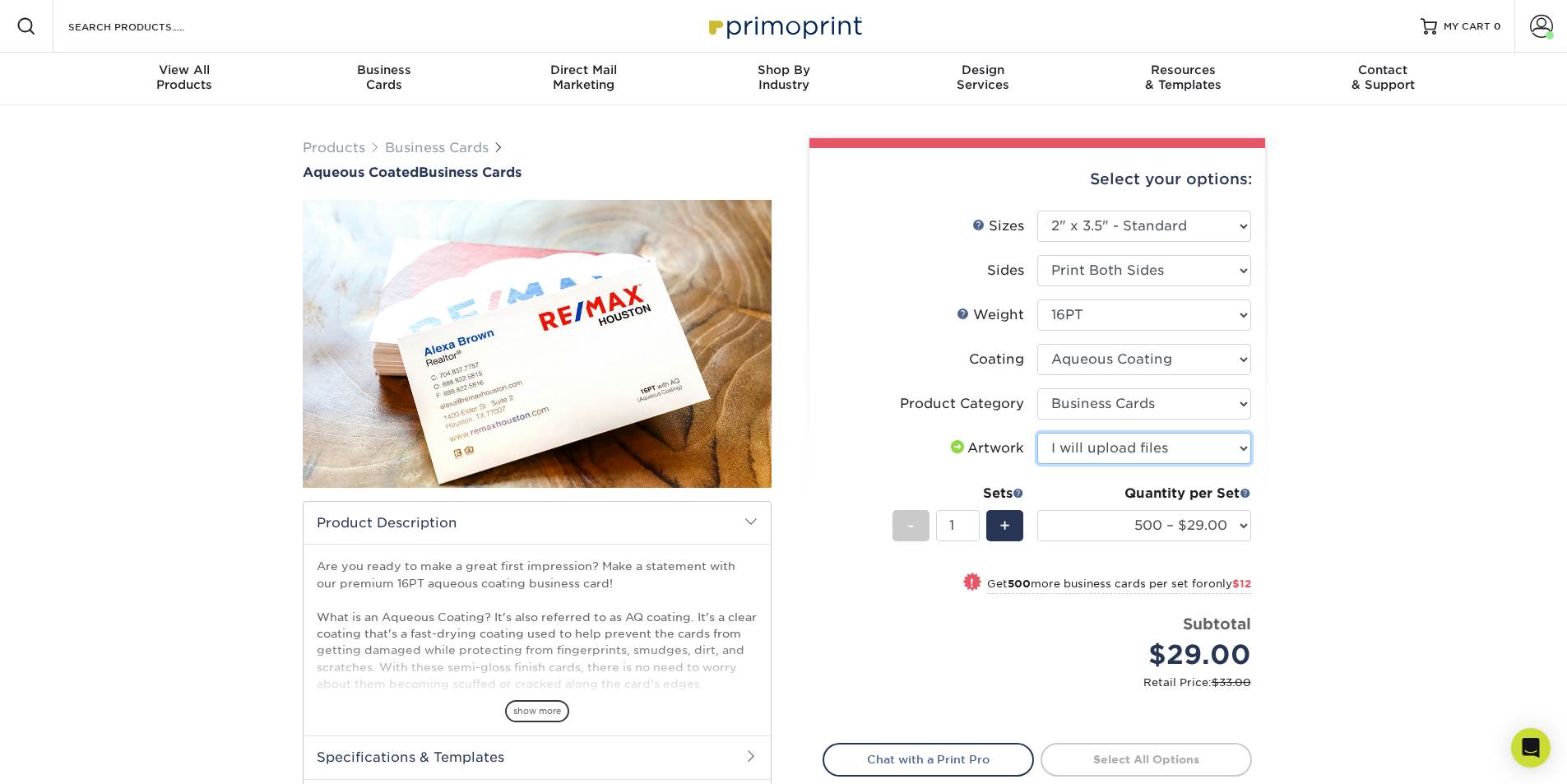
click at [1038, 433] on select "Please Select I will upload files I need a design - $100" at bounding box center [1144, 448] width 214 height 31
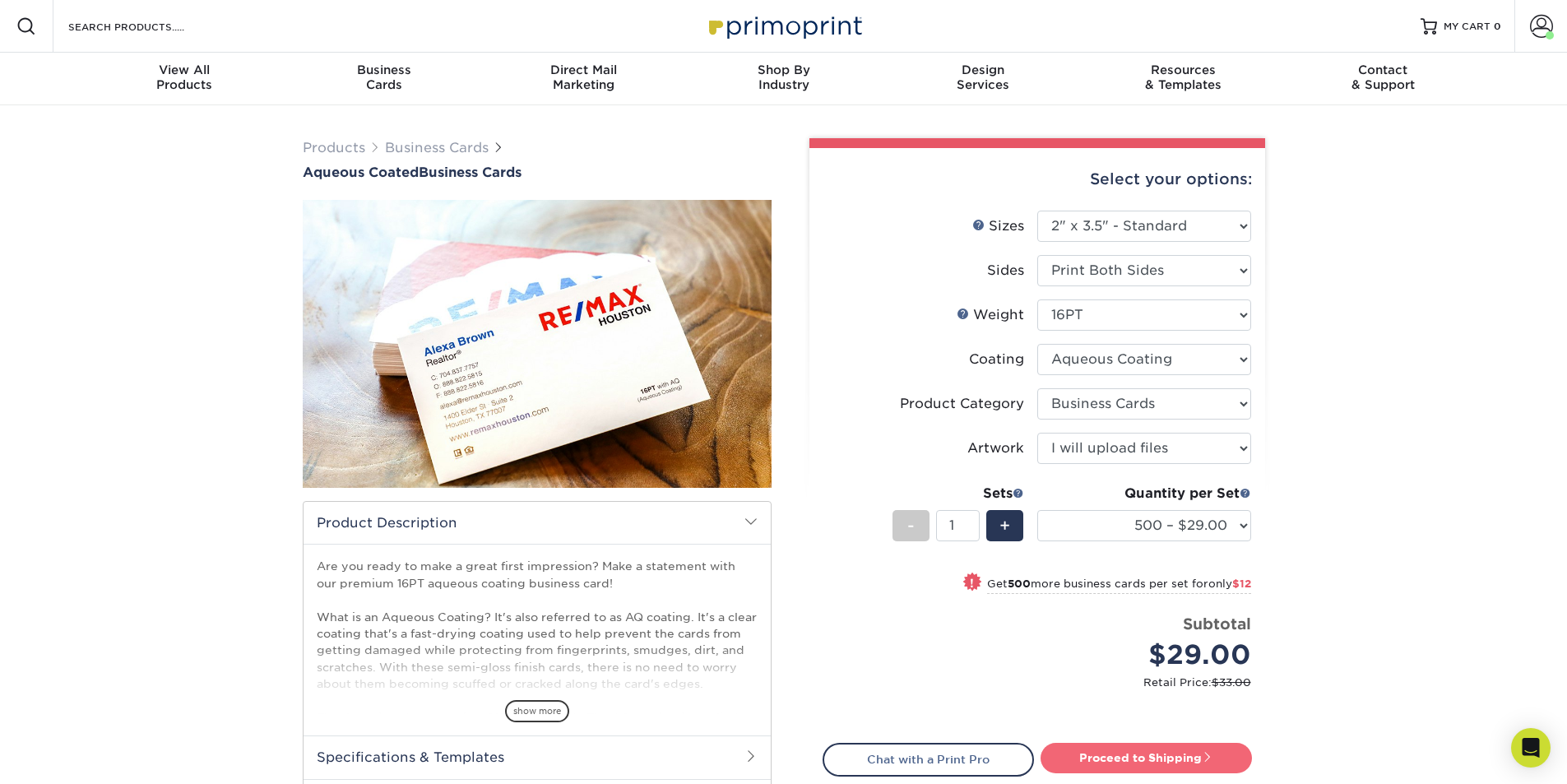
click at [1124, 750] on link "Proceed to Shipping" at bounding box center [1146, 757] width 212 height 29
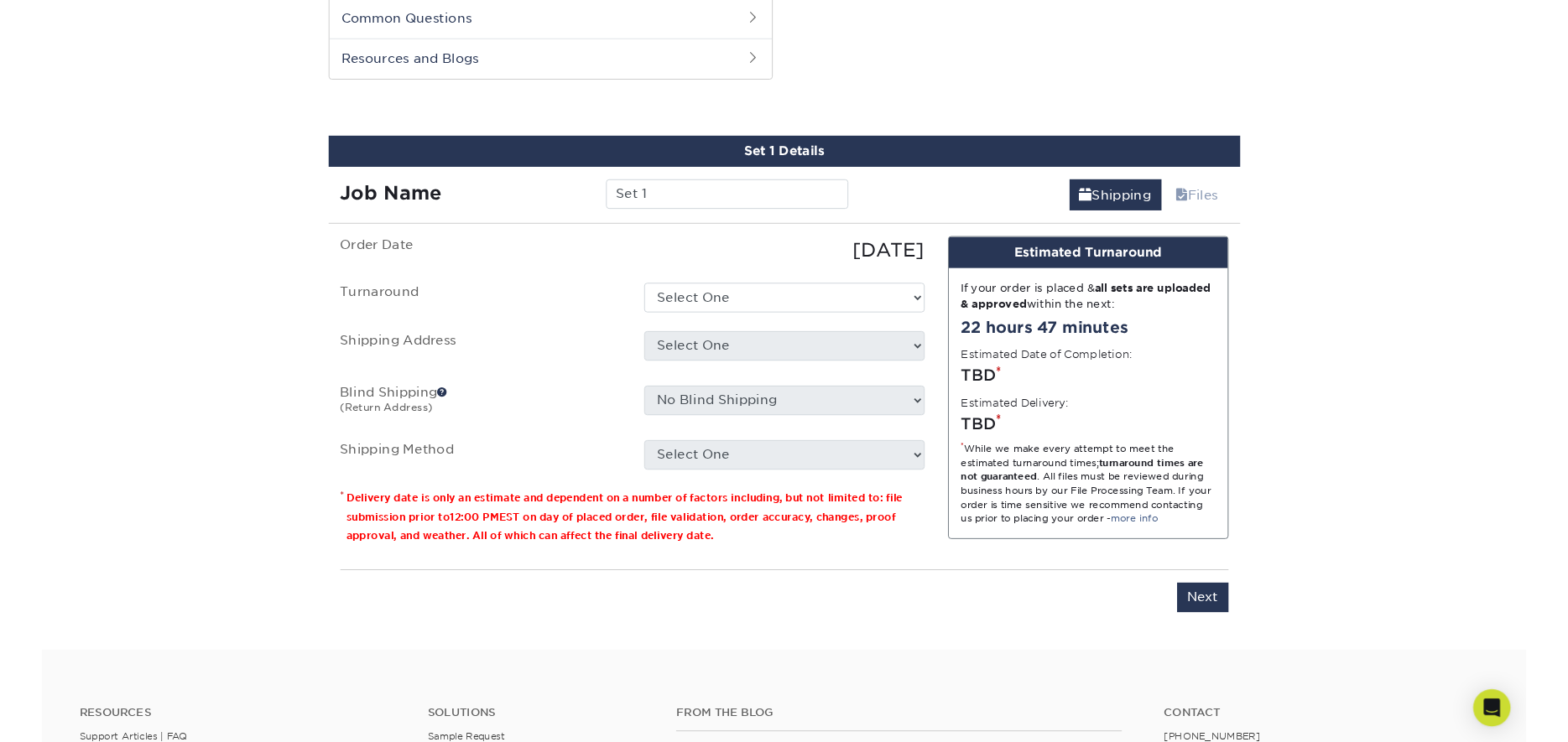
scroll to position [803, 0]
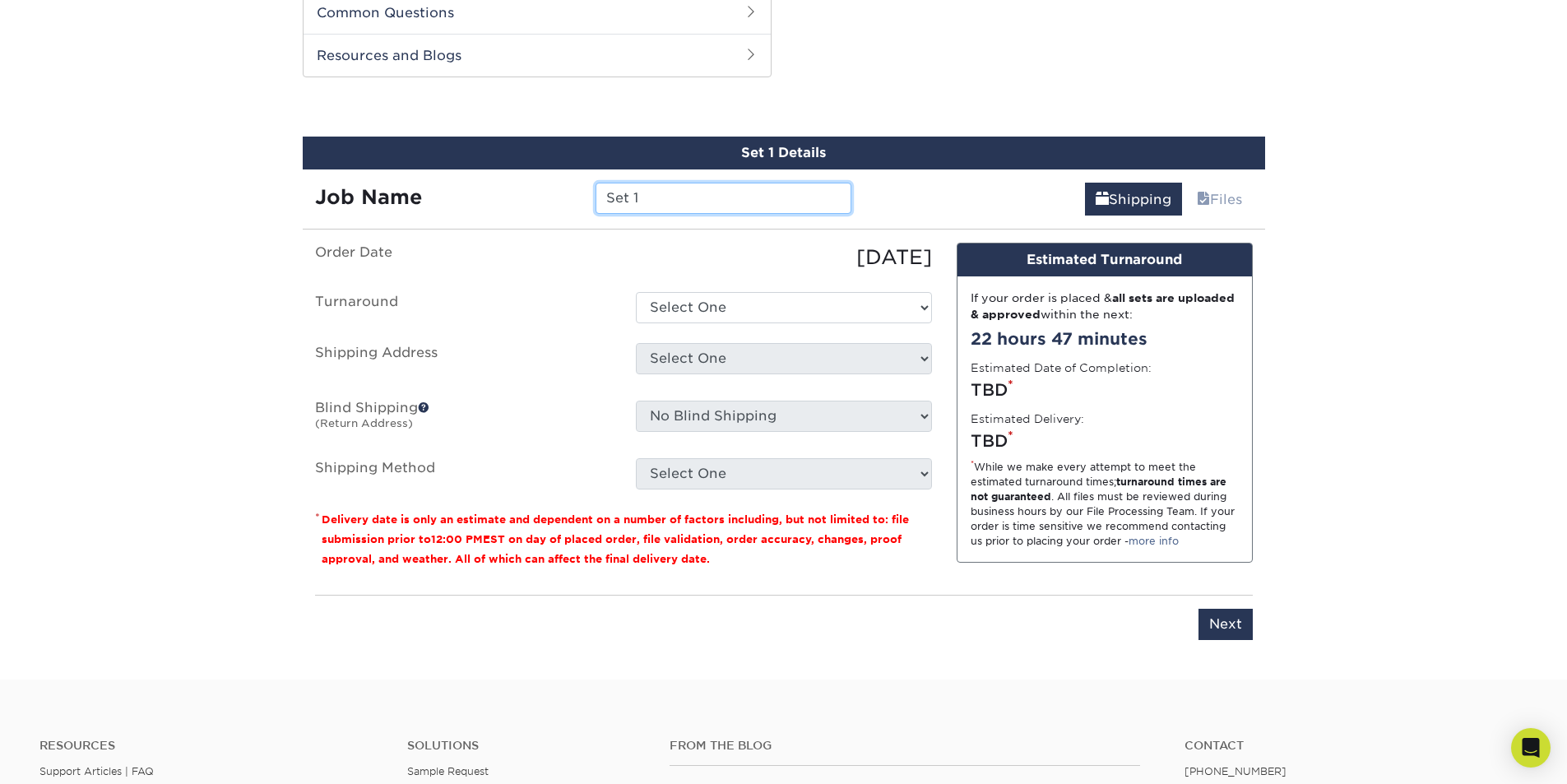
drag, startPoint x: 684, startPoint y: 207, endPoint x: 497, endPoint y: 180, distance: 188.9
click at [497, 180] on div "Job Name Set 1" at bounding box center [584, 192] width 562 height 46
type input "[PERSON_NAME]"
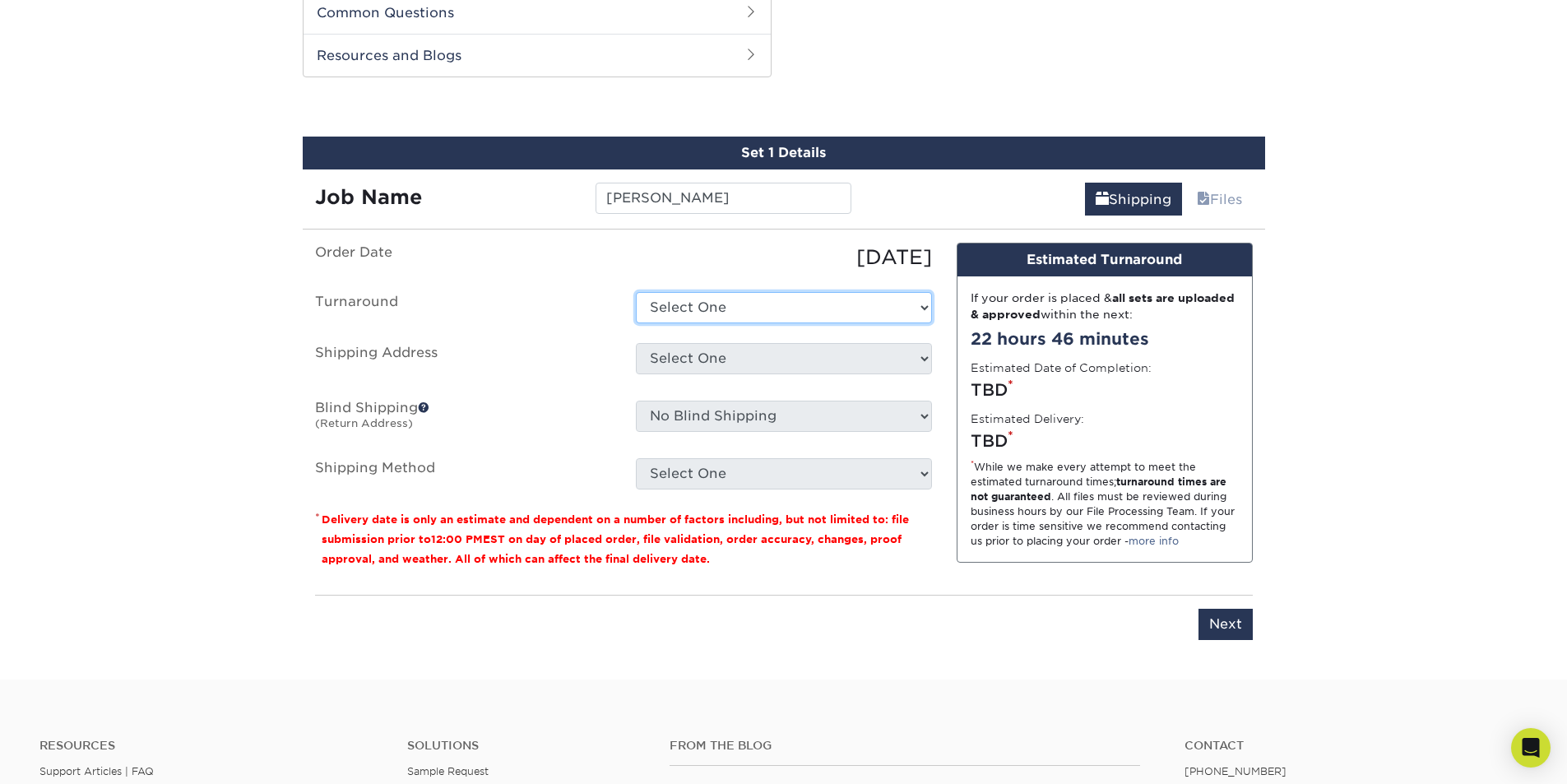
click at [751, 322] on select "Select One 2-4 Business Days 2 Day Next Business Day" at bounding box center [784, 308] width 296 height 31
select select "6247fa13-6ec4-4bd5-81ce-27fae4b5d043"
click at [636, 292] on select "Select One 2-4 Business Days 2 Day Next Business Day" at bounding box center [784, 308] width 296 height 31
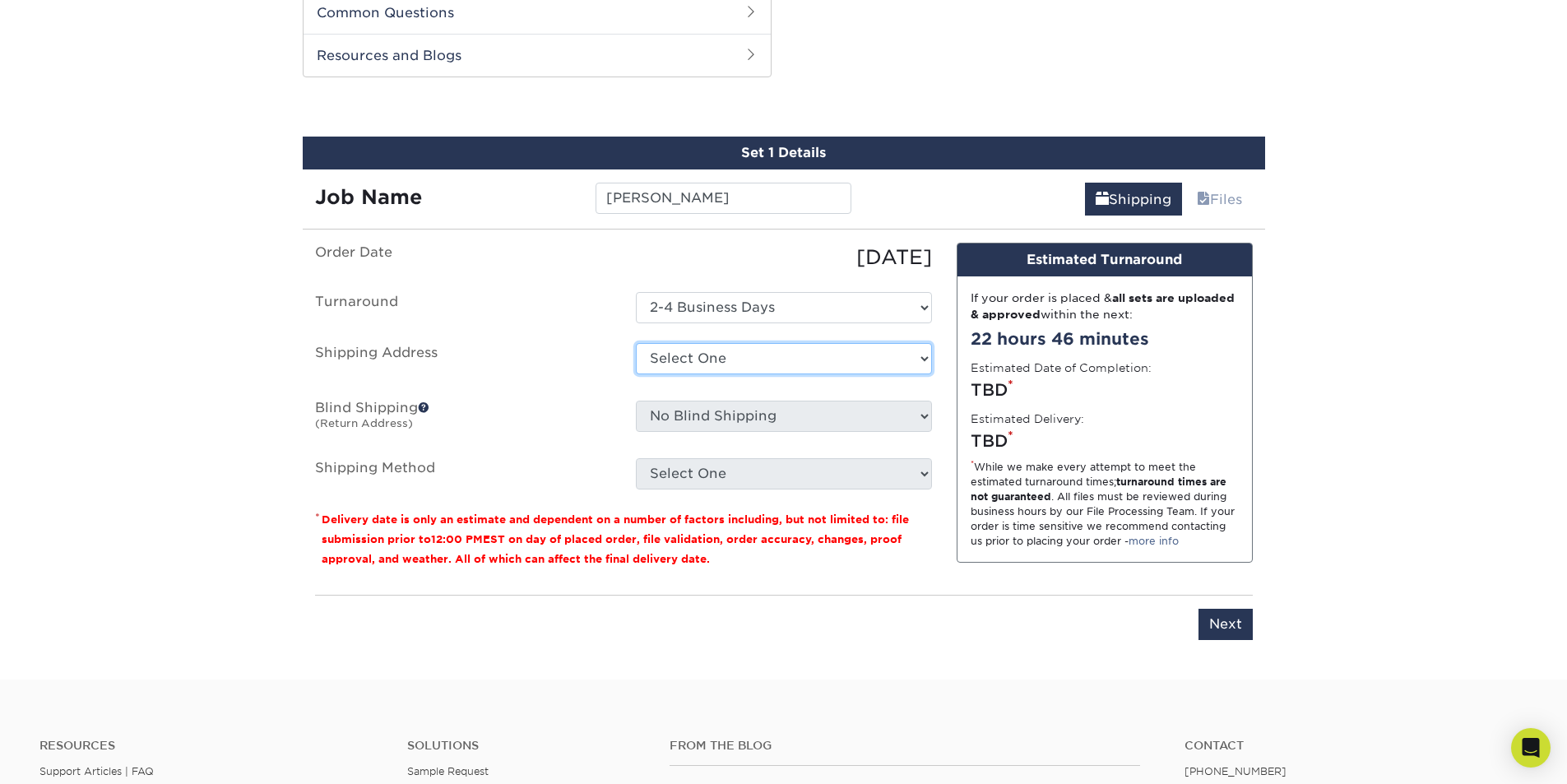
click at [694, 356] on select "Select One 5k Print Consultants Arch Brokerage Blake Lawrence BMW of West St. L…" at bounding box center [784, 358] width 296 height 31
select select "187879"
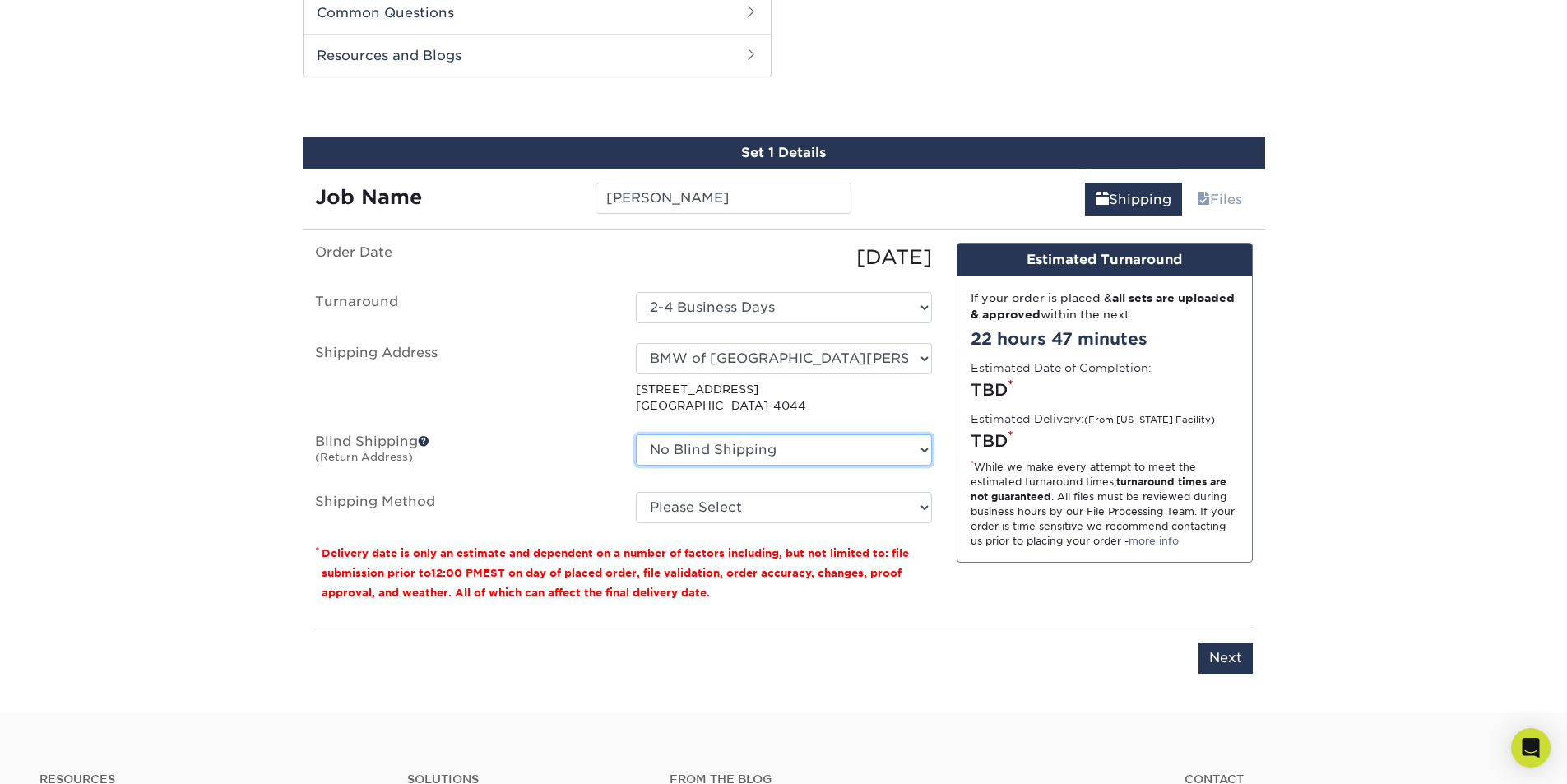
click at [659, 451] on select "No Blind Shipping 5k Print Consultants Arch Brokerage Blake Lawrence BMW of Wes…" at bounding box center [784, 450] width 296 height 31
select select "182224"
click at [636, 434] on select "No Blind Shipping 5k Print Consultants Arch Brokerage Blake Lawrence BMW of Wes…" at bounding box center [784, 450] width 296 height 31
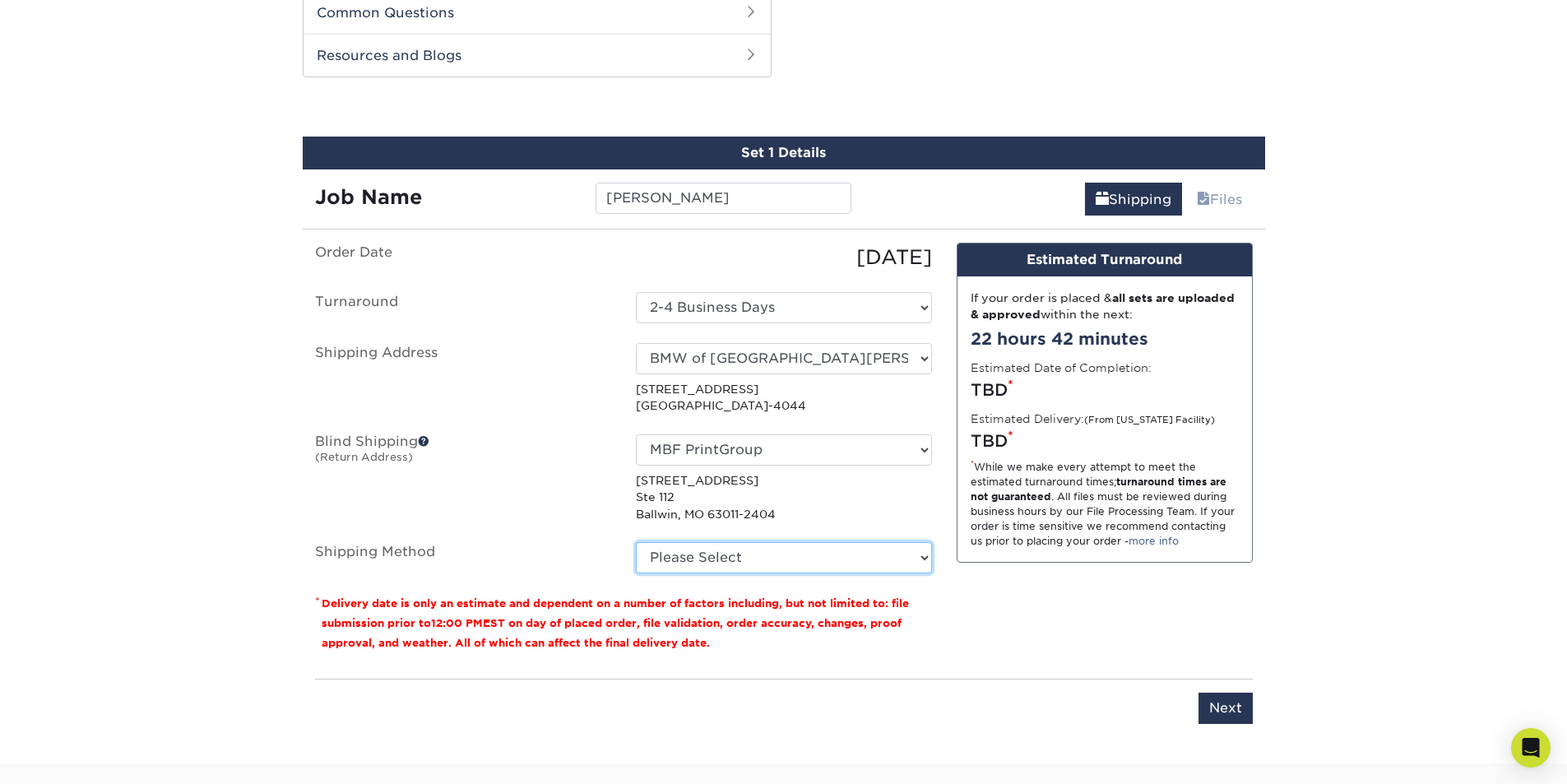
click at [676, 565] on select "Please Select Ground Shipping (+$8.96) 3 Day Shipping Service (+$15.34) 2 Day A…" at bounding box center [784, 558] width 296 height 31
select select "03"
click at [636, 542] on select "Please Select Ground Shipping (+$8.96) 3 Day Shipping Service (+$15.34) 2 Day A…" at bounding box center [784, 558] width 296 height 31
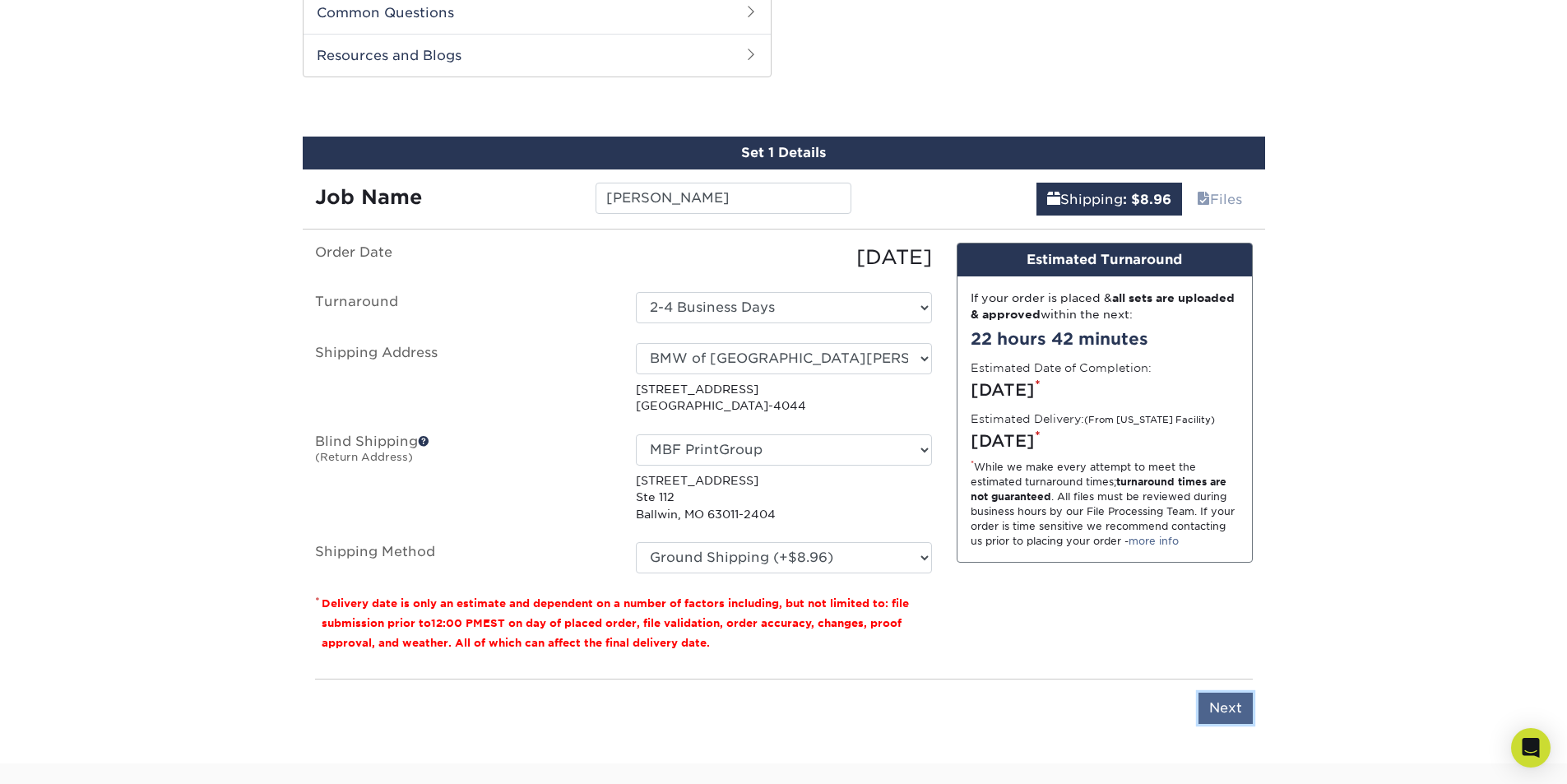
click at [1204, 709] on input "Next" at bounding box center [1225, 708] width 55 height 31
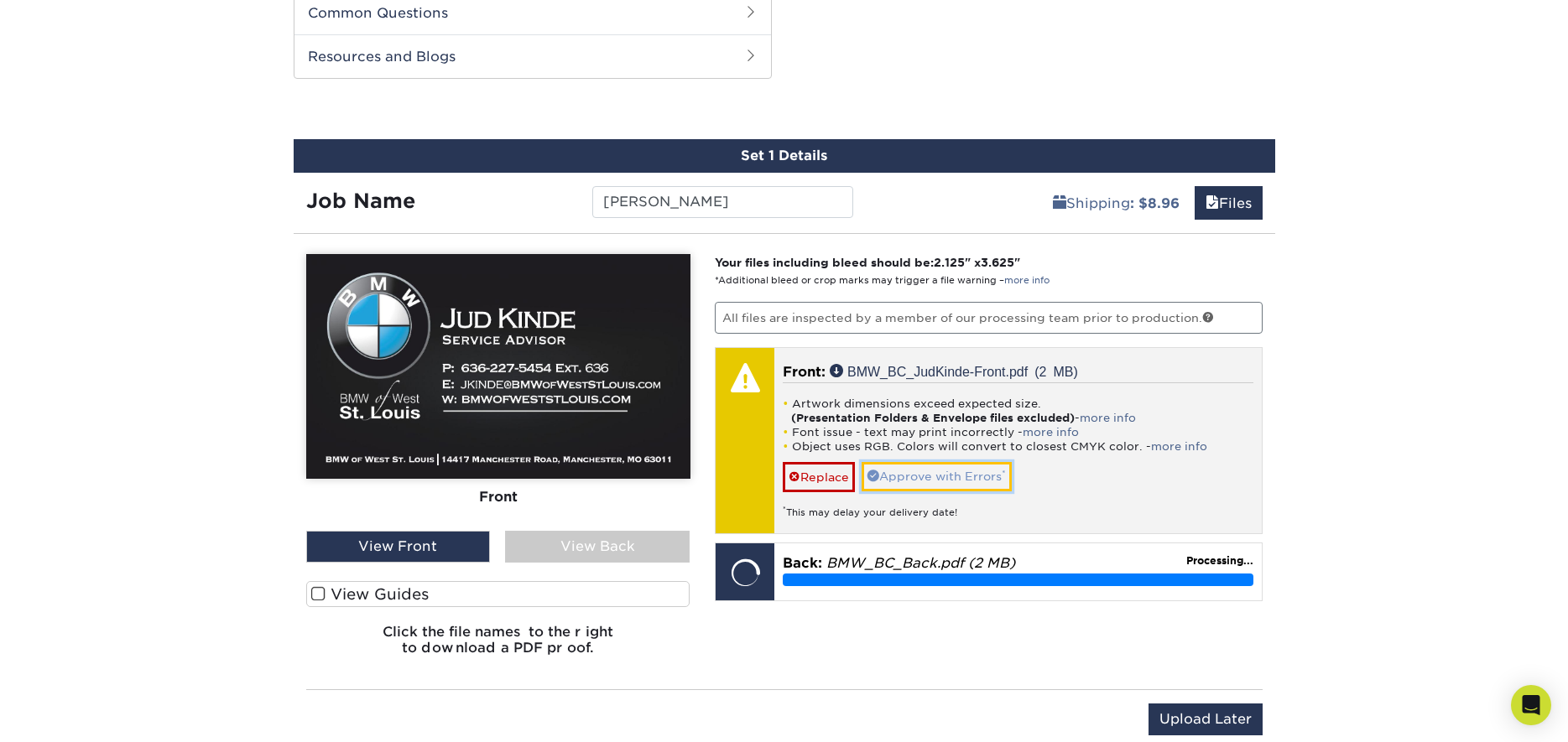
click at [971, 484] on link "Approve with Errors *" at bounding box center [937, 476] width 150 height 28
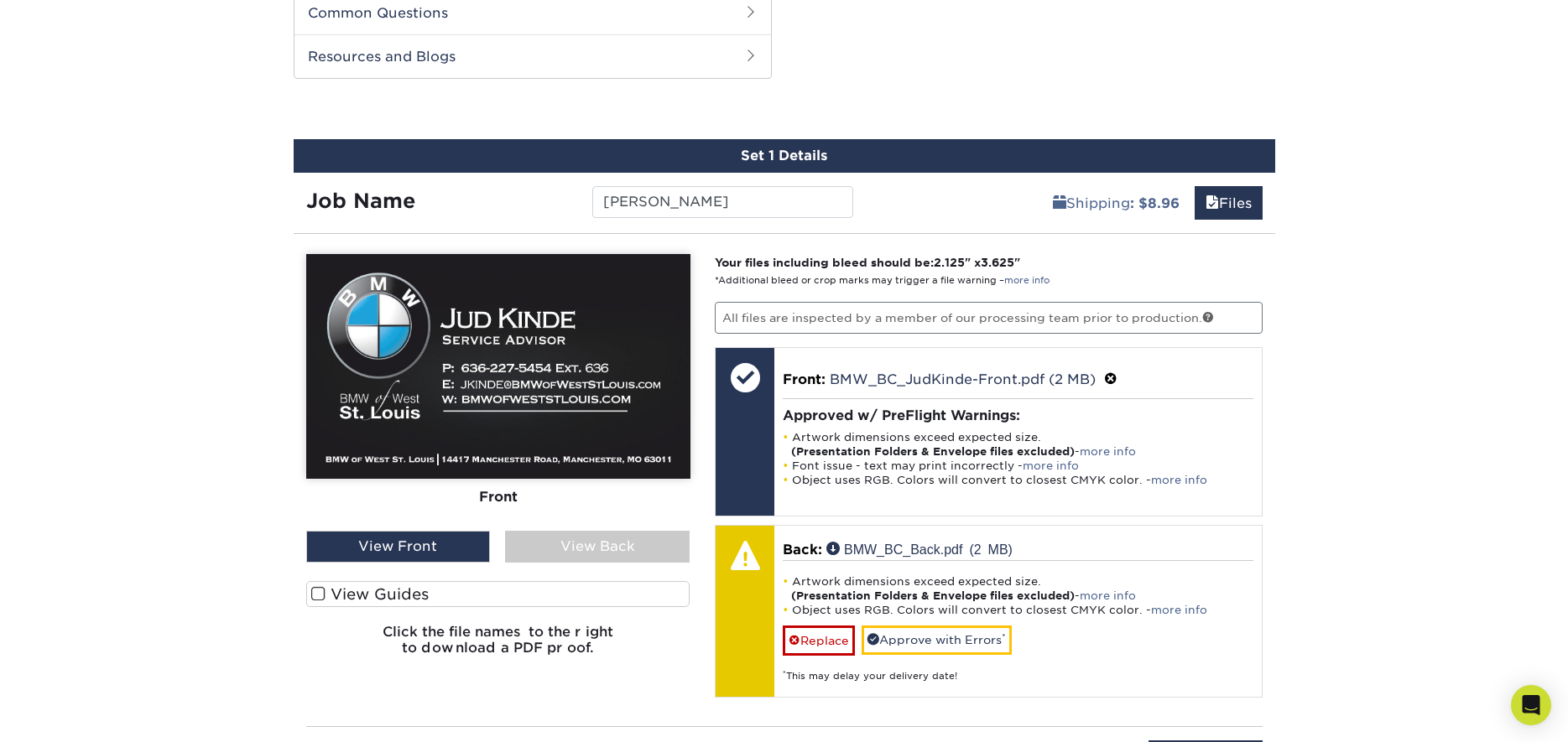
click at [627, 560] on div "View Back" at bounding box center [597, 547] width 185 height 32
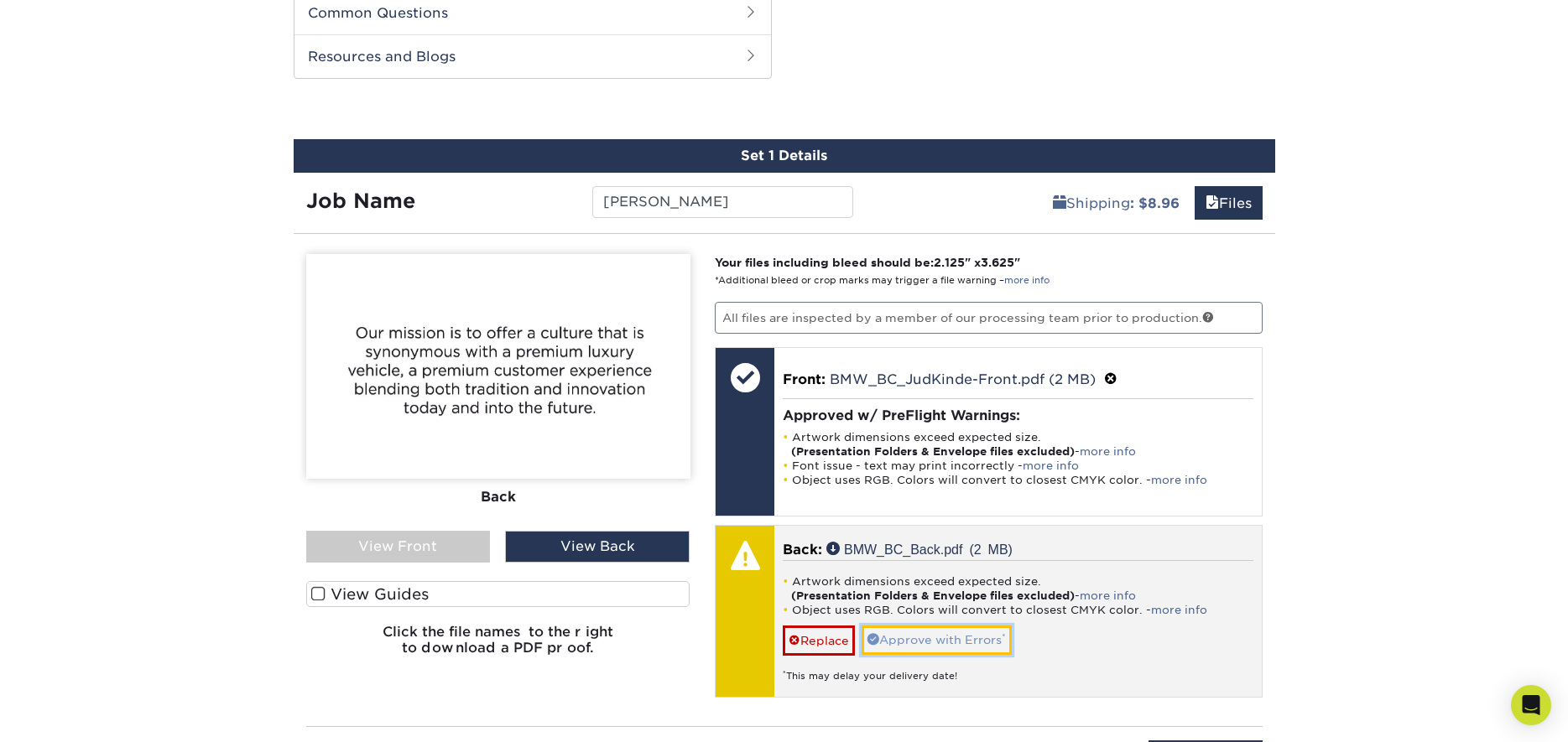
click at [896, 627] on link "Approve with Errors *" at bounding box center [937, 639] width 150 height 28
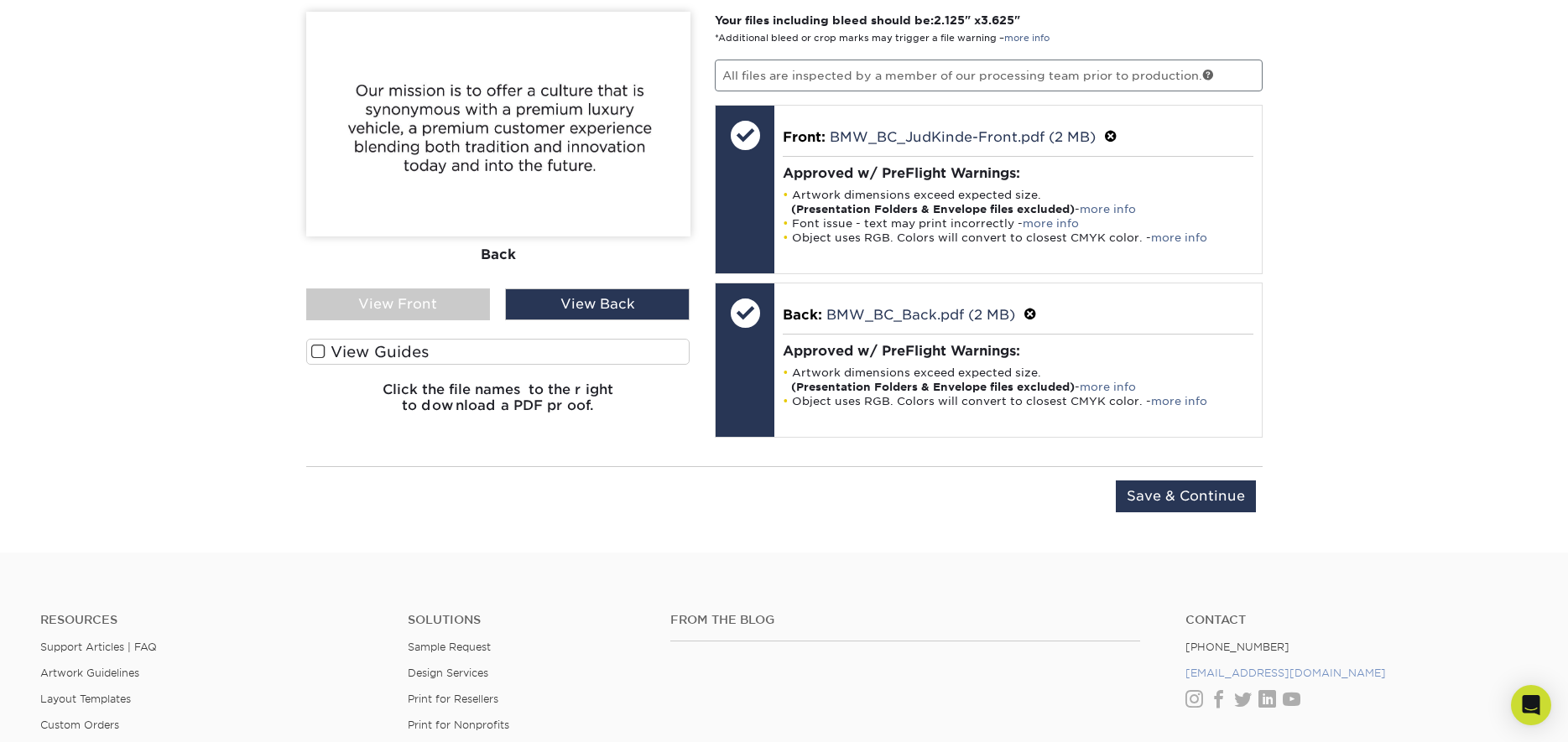
scroll to position [1055, 0]
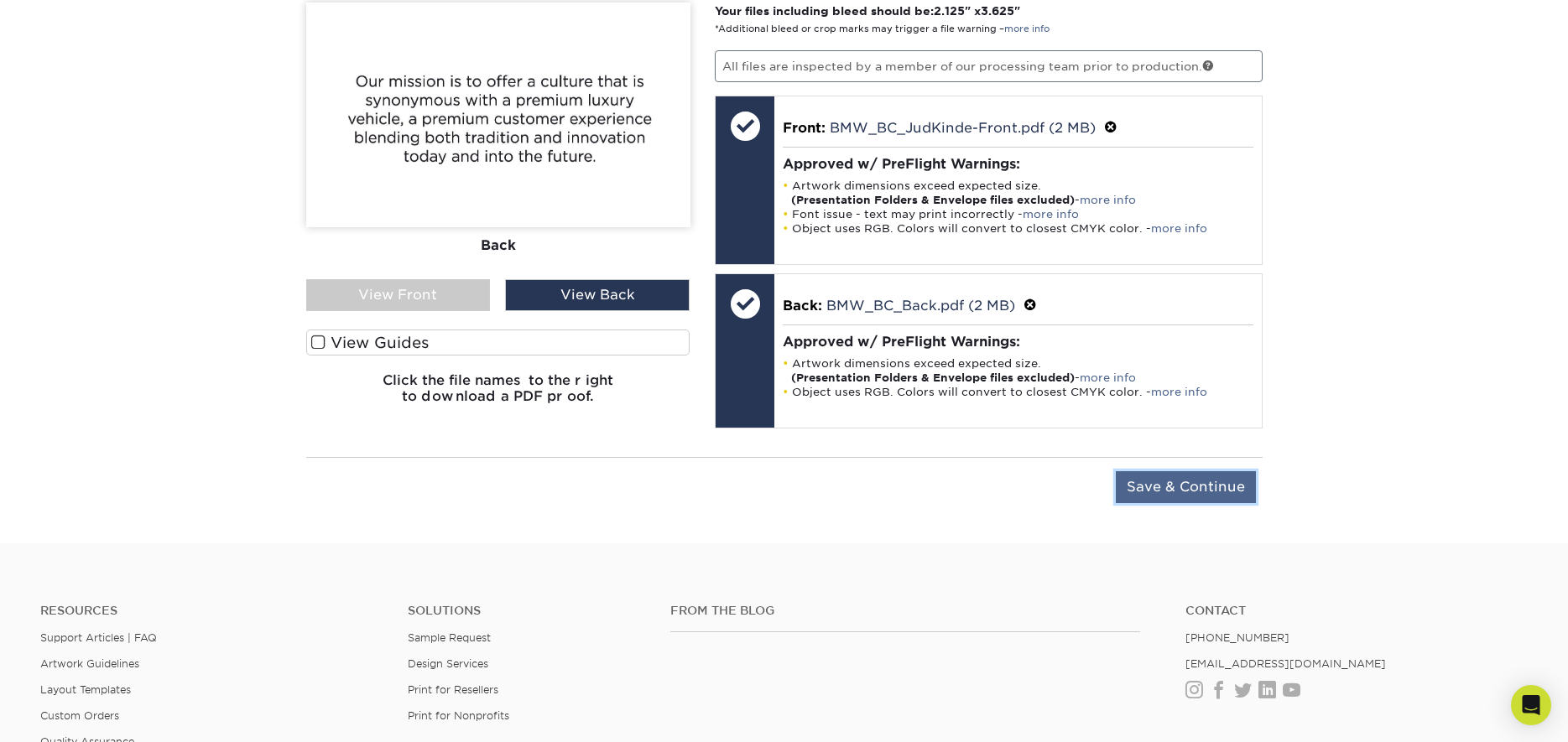
click at [1175, 481] on input "Save & Continue" at bounding box center [1186, 487] width 140 height 32
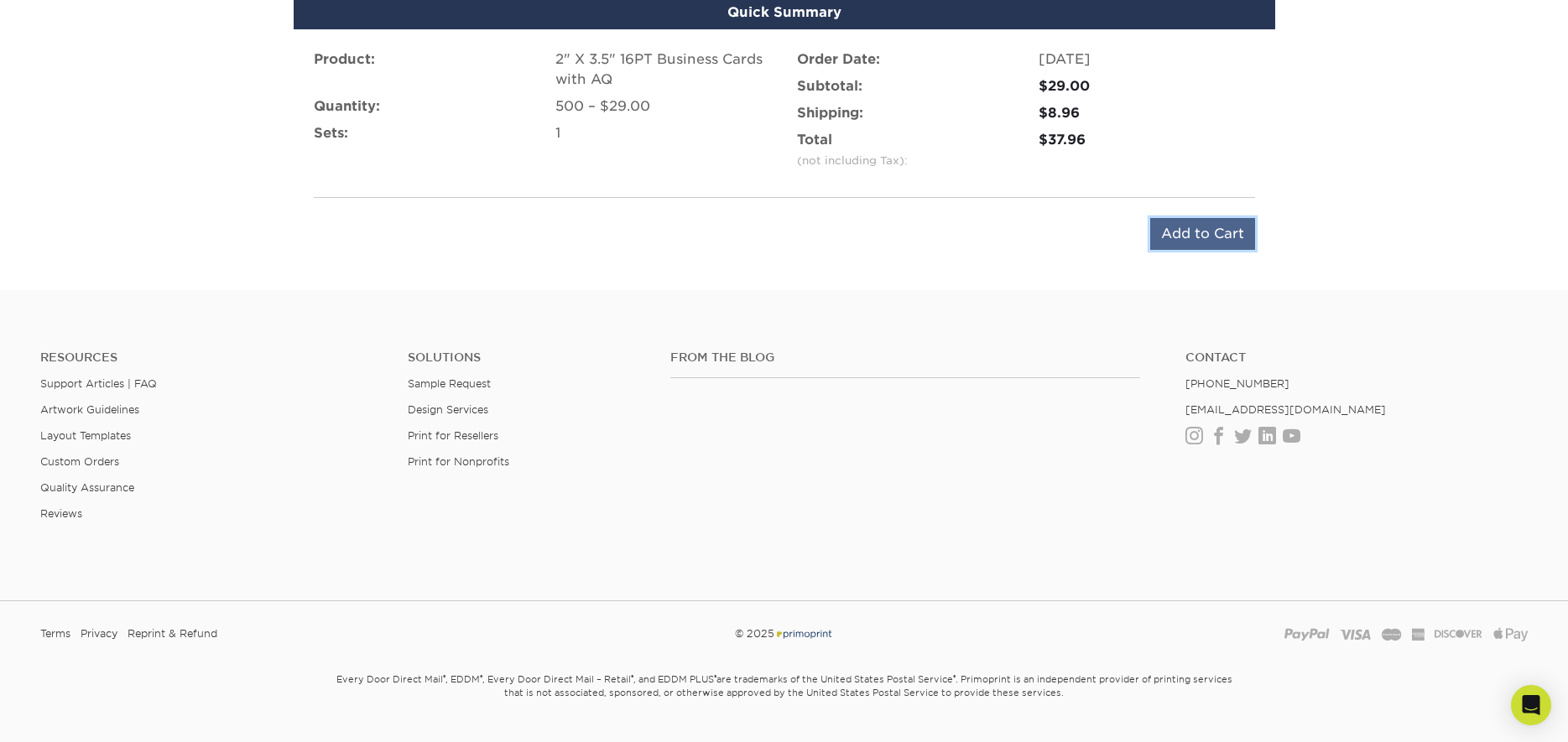
click at [1218, 234] on input "Add to Cart" at bounding box center [1203, 234] width 105 height 32
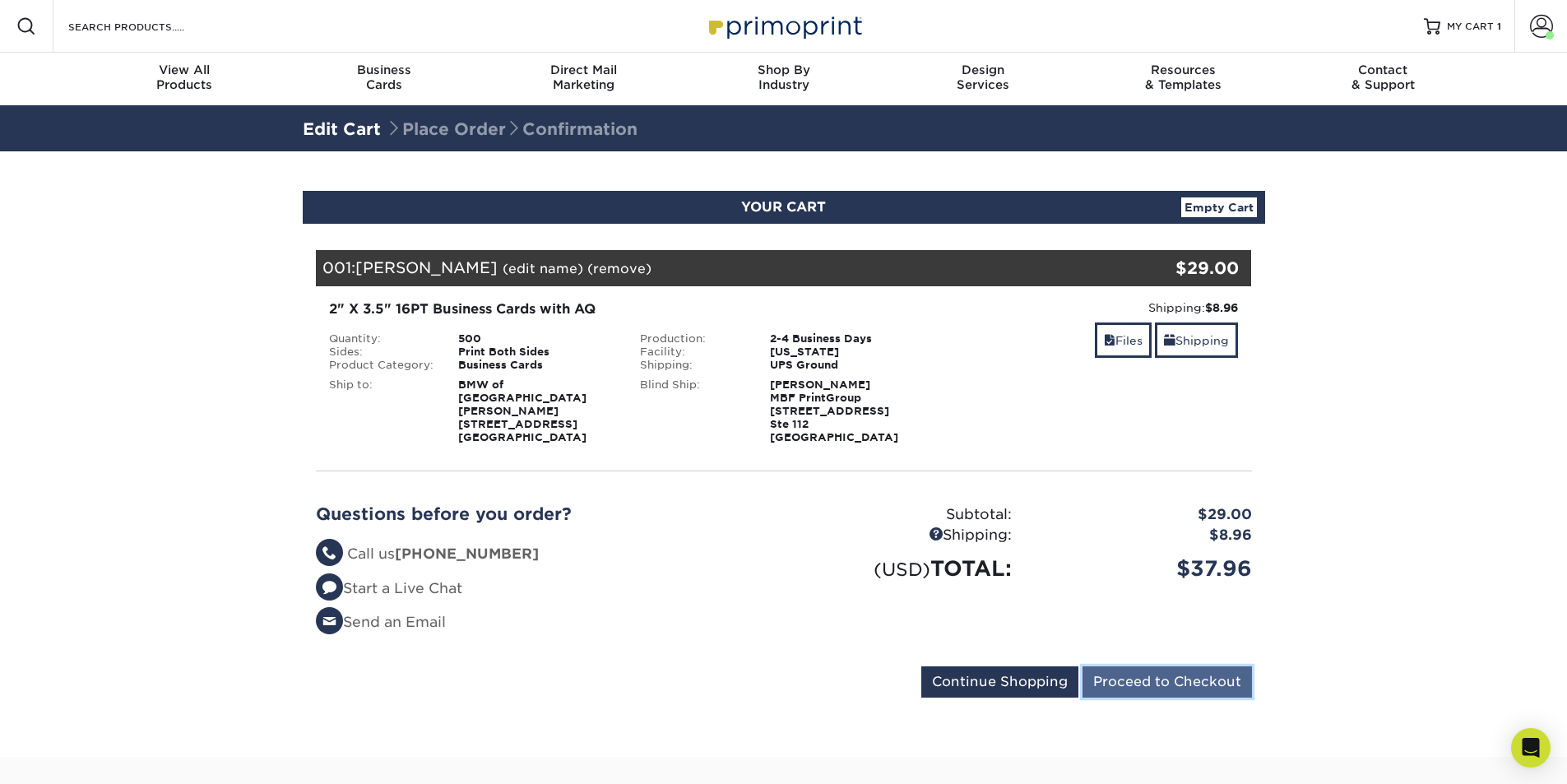
click at [1166, 684] on input "Proceed to Checkout" at bounding box center [1167, 682] width 169 height 31
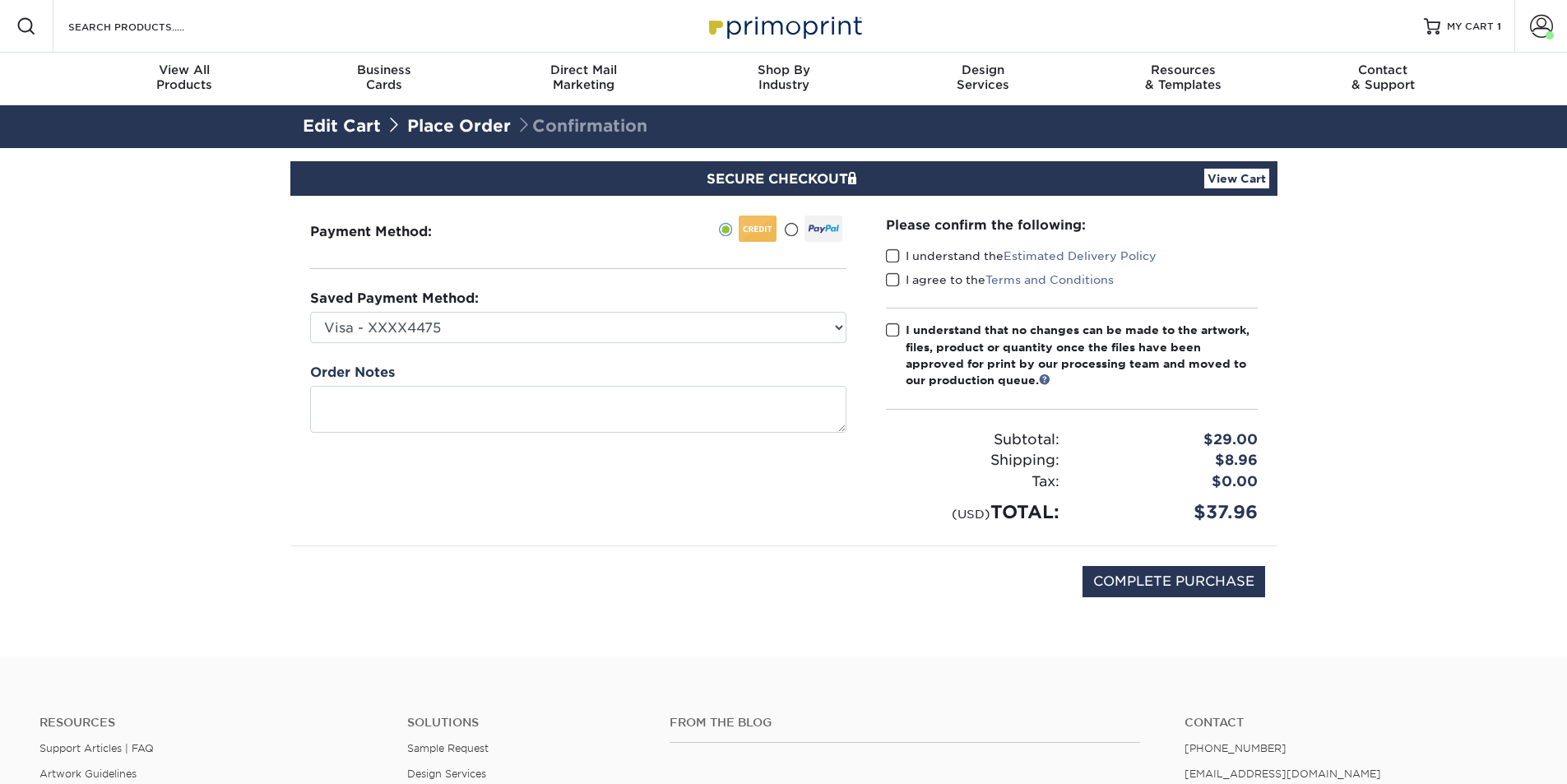
click at [897, 258] on span at bounding box center [893, 256] width 14 height 16
click at [0, 0] on input "I understand the Estimated Delivery Policy" at bounding box center [0, 0] width 0 height 0
click at [897, 278] on span at bounding box center [893, 280] width 14 height 16
click at [0, 0] on input "I agree to the Terms and Conditions" at bounding box center [0, 0] width 0 height 0
click at [896, 332] on span at bounding box center [893, 330] width 14 height 16
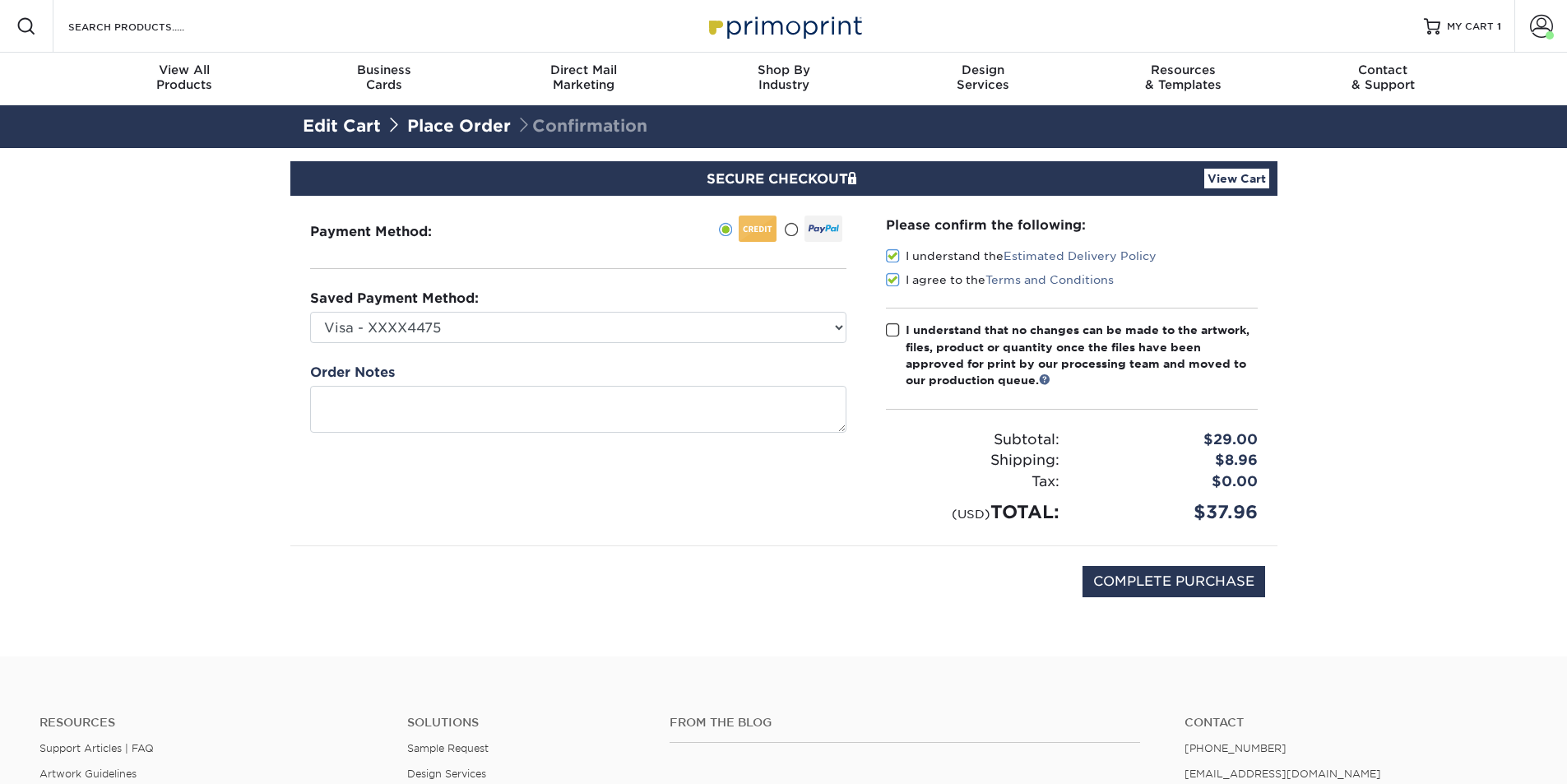
click at [0, 0] on input "I understand that no changes can be made to the artwork, files, product or quan…" at bounding box center [0, 0] width 0 height 0
click at [1118, 598] on div "COMPLETE PURCHASE" at bounding box center [784, 582] width 962 height 71
click at [1231, 589] on input "COMPLETE PURCHASE" at bounding box center [1174, 581] width 182 height 31
type input "PROCESSING, PLEASE WAIT..."
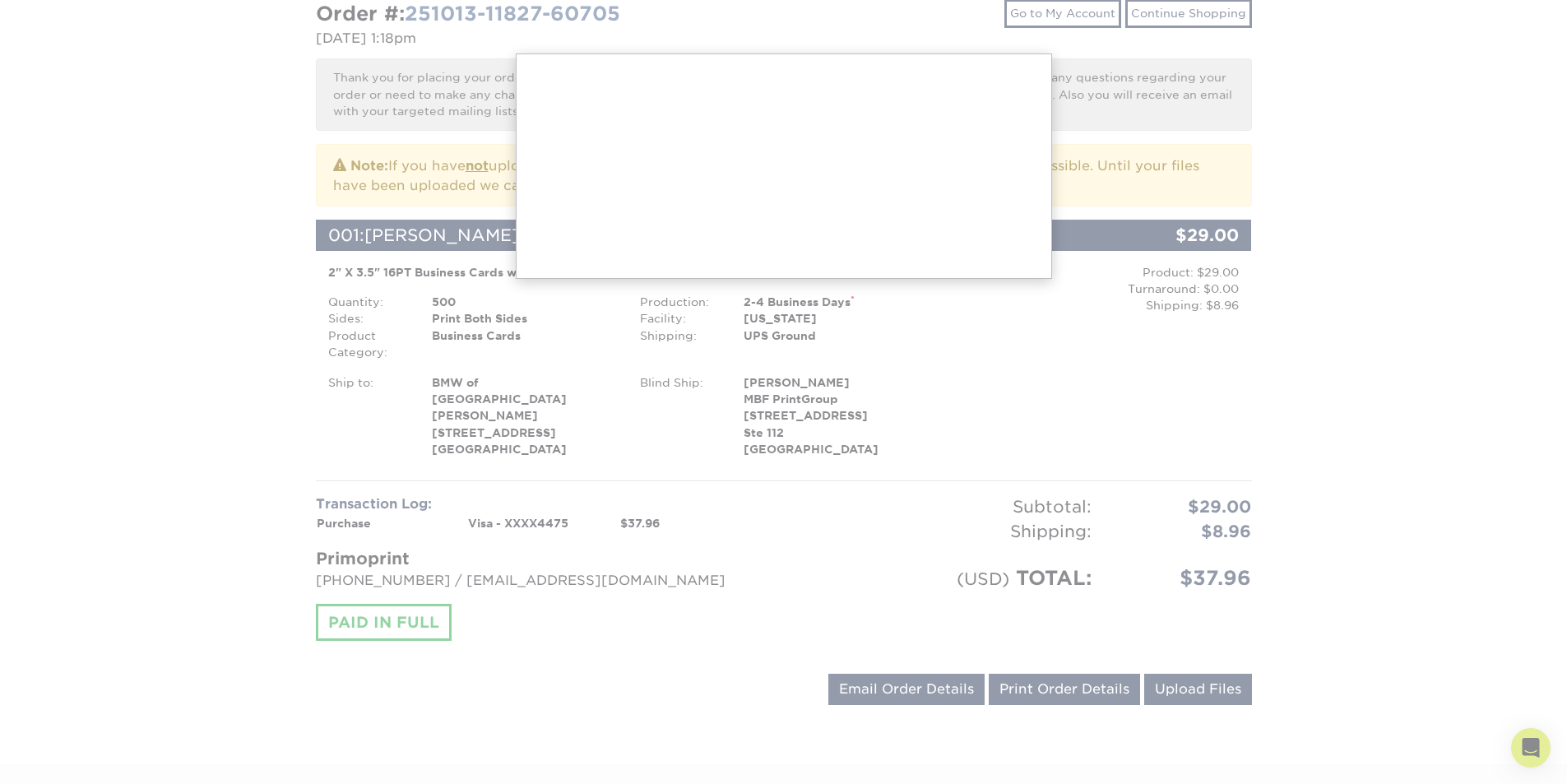
scroll to position [229, 0]
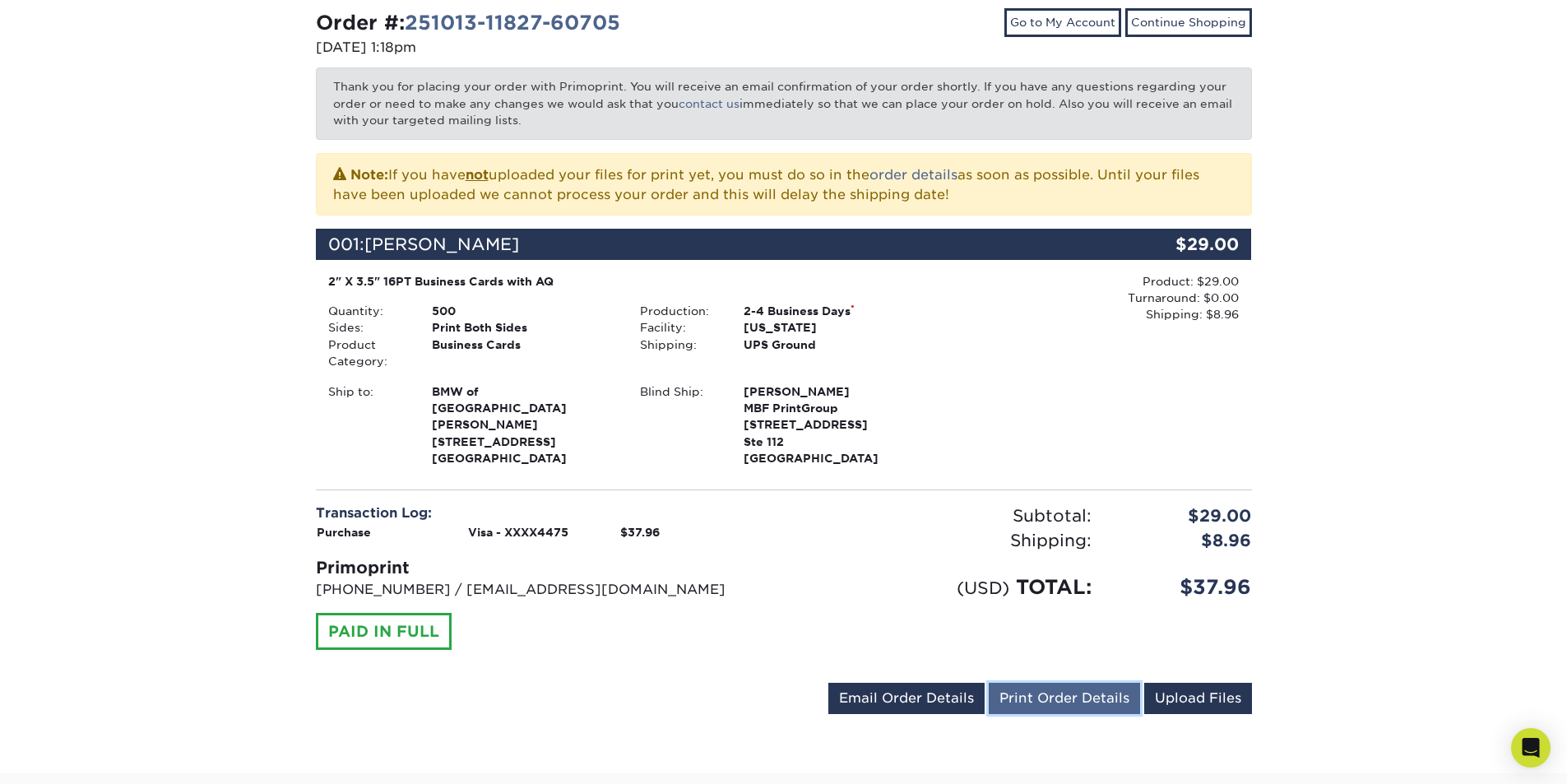
click at [1067, 714] on link "Print Order Details" at bounding box center [1065, 698] width 151 height 31
